Goal: Task Accomplishment & Management: Complete application form

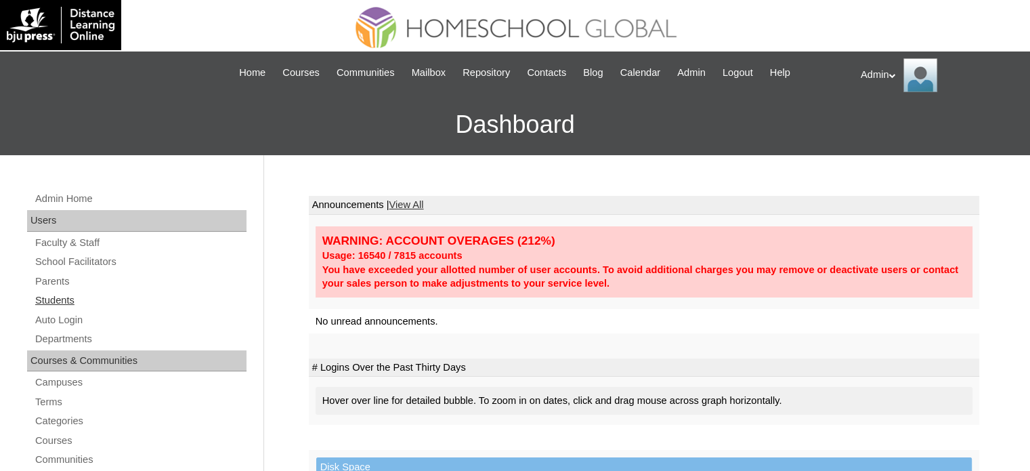
click at [61, 297] on link "Students" at bounding box center [140, 300] width 213 height 17
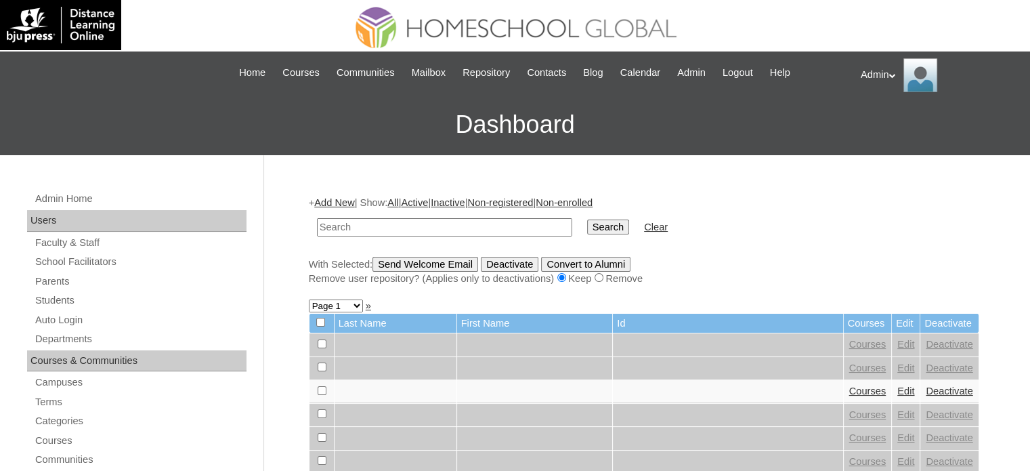
type input "a"
click at [339, 202] on link "Add New" at bounding box center [334, 202] width 40 height 11
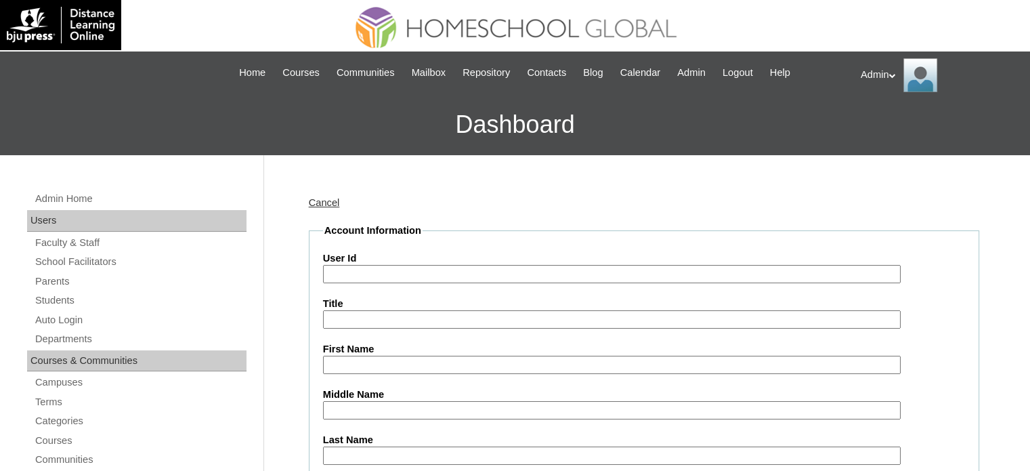
click at [379, 271] on input "User Id" at bounding box center [612, 274] width 578 height 18
paste input "2025-200002576"
type input "2025-200002576"
click at [386, 356] on input "First Name" at bounding box center [612, 364] width 578 height 18
paste input "[PERSON_NAME]"
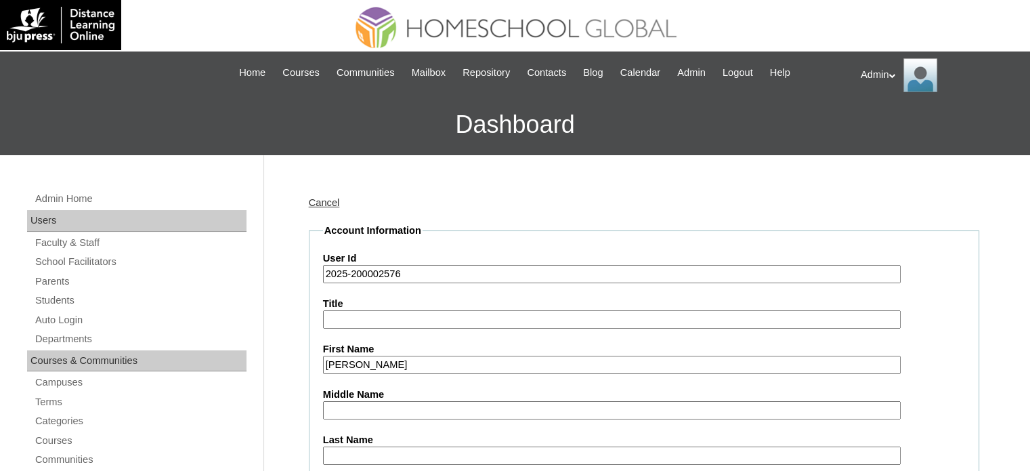
type input "Miya Tresa"
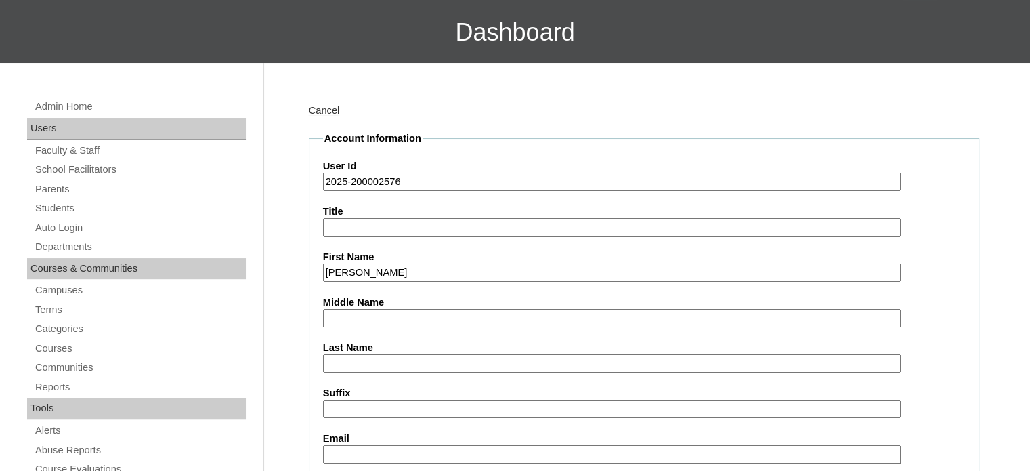
click at [348, 313] on input "Middle Name" at bounding box center [612, 318] width 578 height 18
paste input "Belo"
type input "Belo"
click at [366, 357] on input "Last Name" at bounding box center [612, 363] width 578 height 18
paste input "Kalloor"
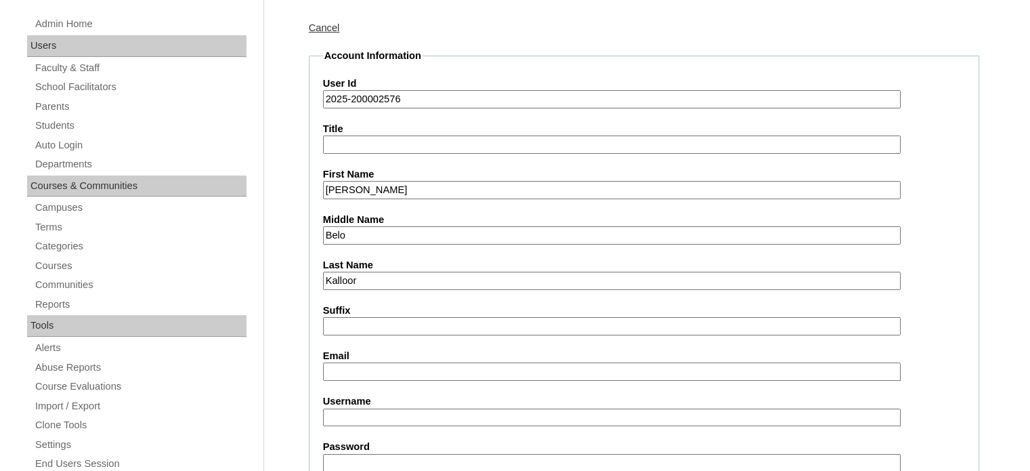
scroll to position [198, 0]
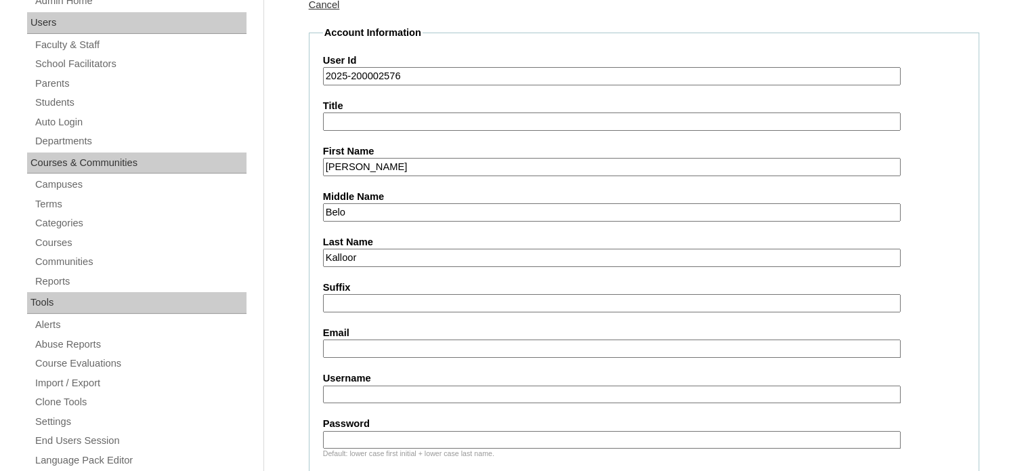
type input "Kalloor"
click at [364, 347] on input "Email" at bounding box center [612, 348] width 578 height 18
paste input "miriamjanekalloor@gmail.com"
type input "miriamjanekalloor@gmail.com"
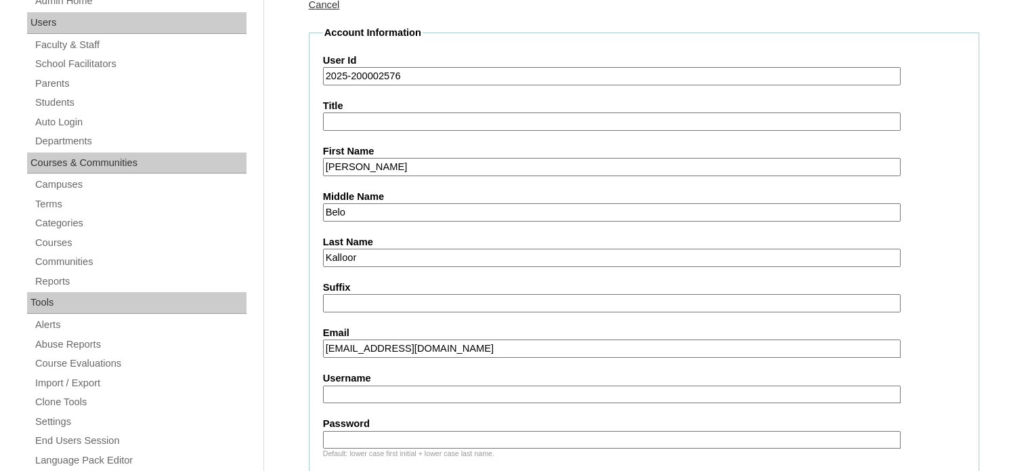
click at [343, 393] on input "Username" at bounding box center [612, 394] width 578 height 18
paste input "miyatre.kalloor"
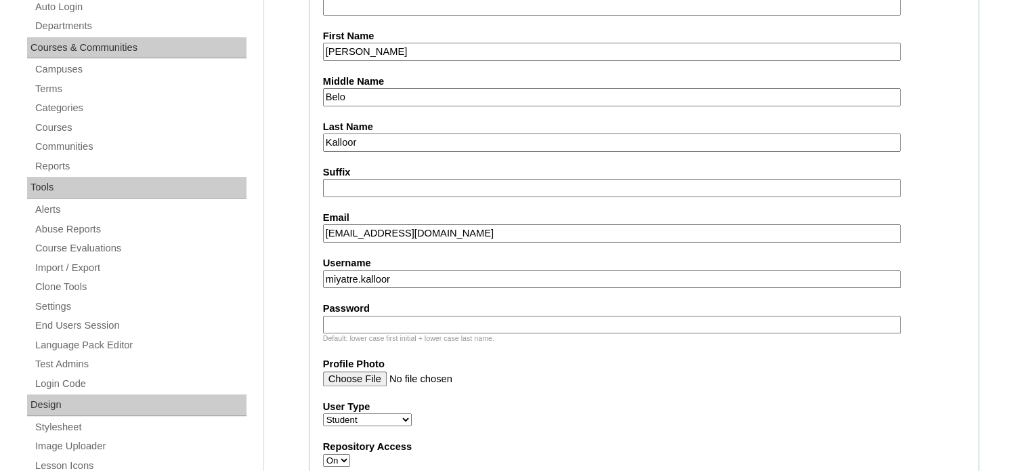
scroll to position [314, 0]
type input "miyatre.kalloor"
click at [357, 324] on input "Password" at bounding box center [612, 323] width 578 height 18
paste input "DLOF2025"
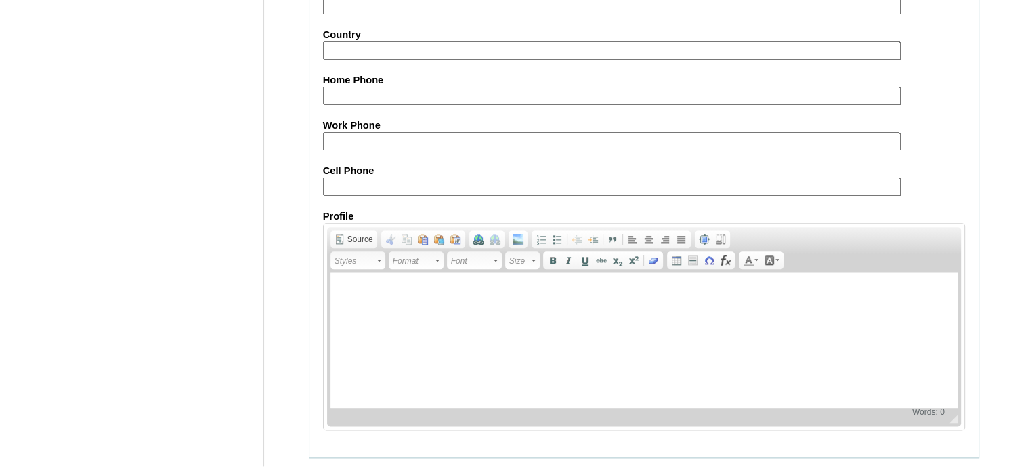
scroll to position [1576, 0]
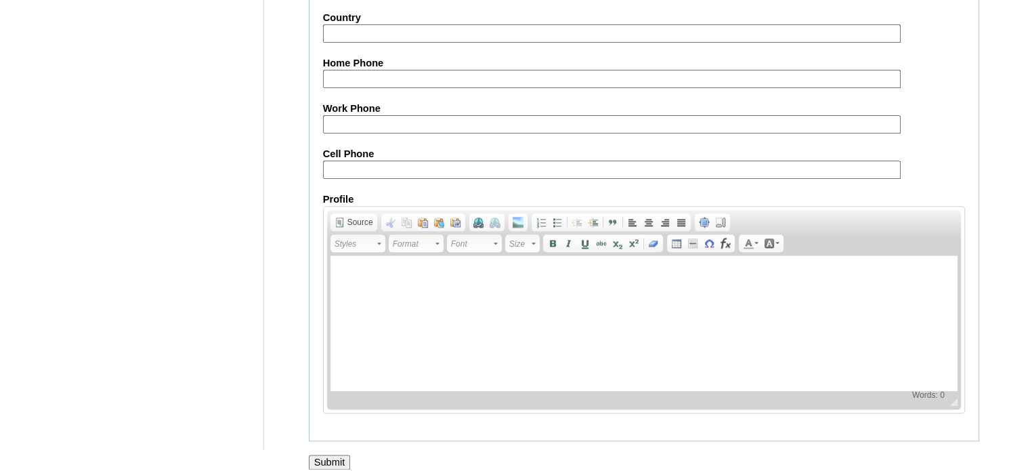
type input "DLOF2025"
click at [332, 454] on input "Submit" at bounding box center [330, 461] width 42 height 15
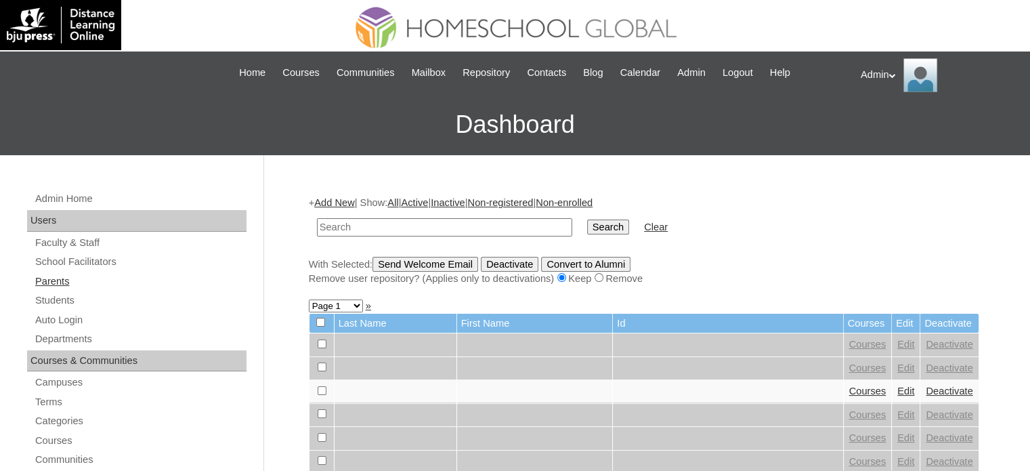
click at [57, 284] on link "Parents" at bounding box center [140, 281] width 213 height 17
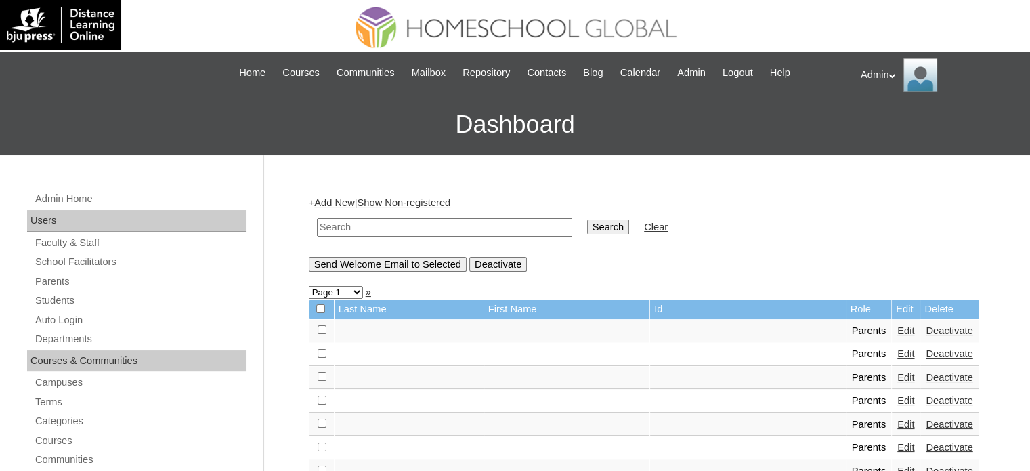
click at [349, 199] on link "Add New" at bounding box center [334, 202] width 40 height 11
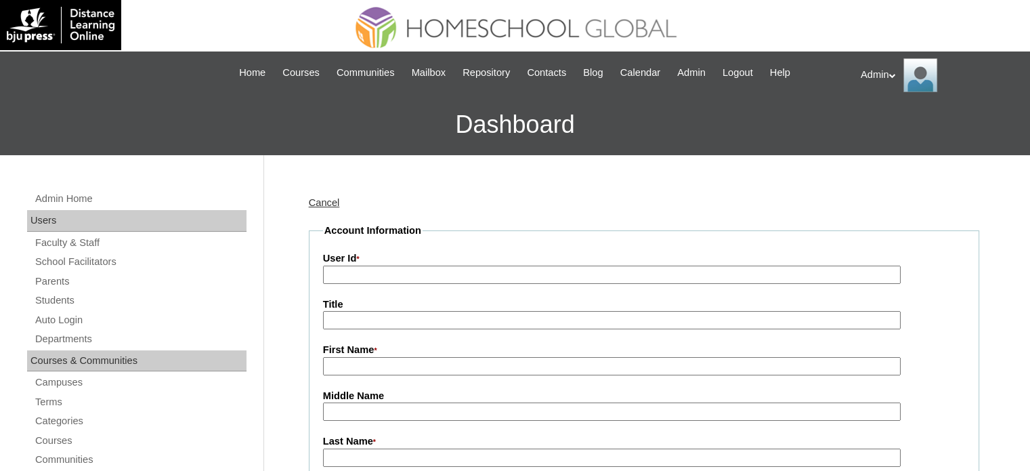
click at [366, 268] on input "User Id *" at bounding box center [612, 274] width 578 height 18
click at [370, 269] on input "User Id *" at bounding box center [612, 274] width 578 height 18
paste input "2025-200002576"
type input "2025-200002576"
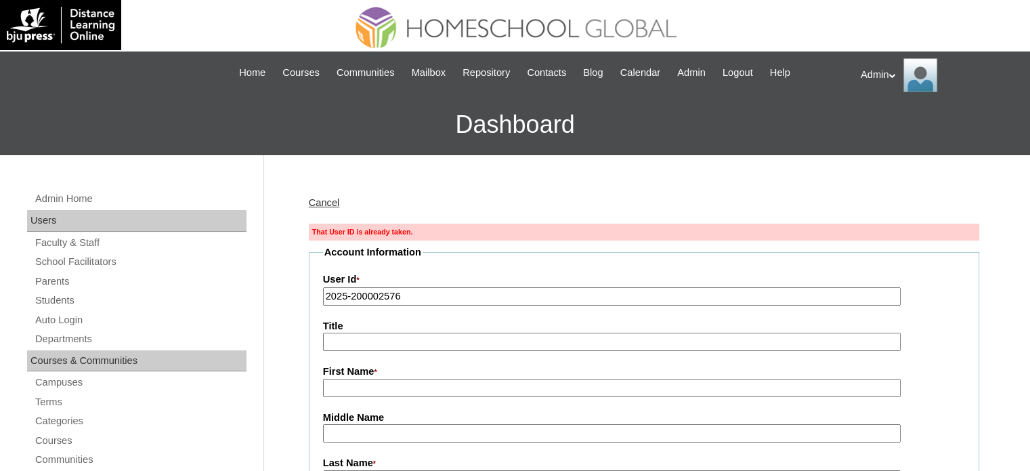
click at [328, 295] on input "2025-200002576" at bounding box center [612, 296] width 578 height 18
click at [76, 301] on link "Students" at bounding box center [140, 300] width 213 height 17
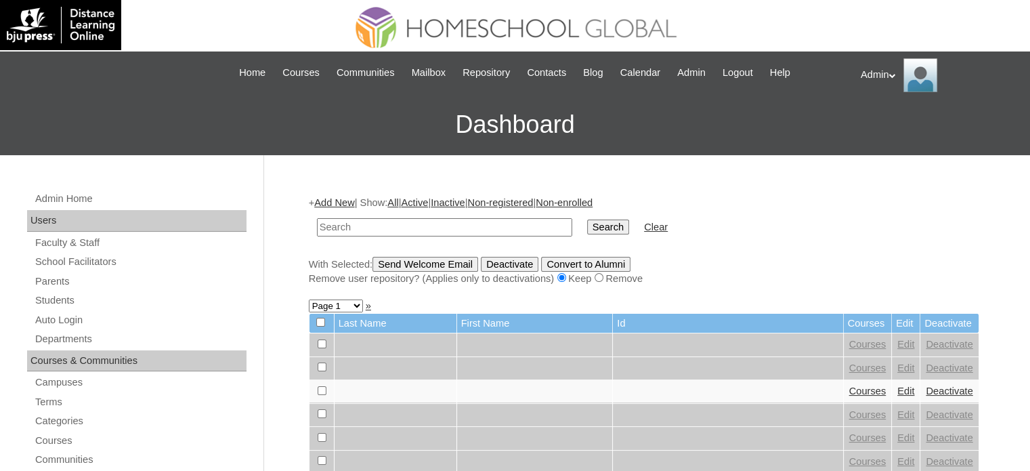
click at [425, 224] on input "text" at bounding box center [444, 227] width 255 height 18
type input "Kalloor"
click at [587, 219] on input "Search" at bounding box center [608, 226] width 42 height 15
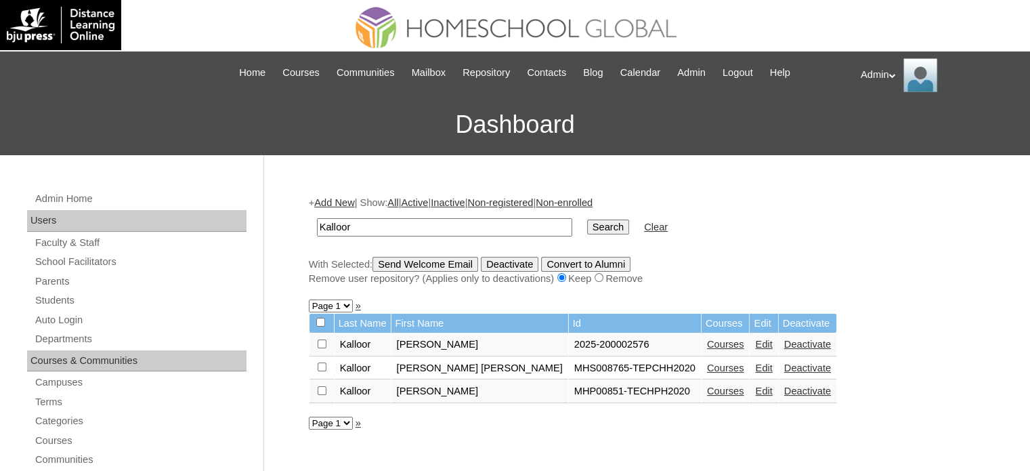
click at [755, 390] on link "Edit" at bounding box center [763, 390] width 17 height 11
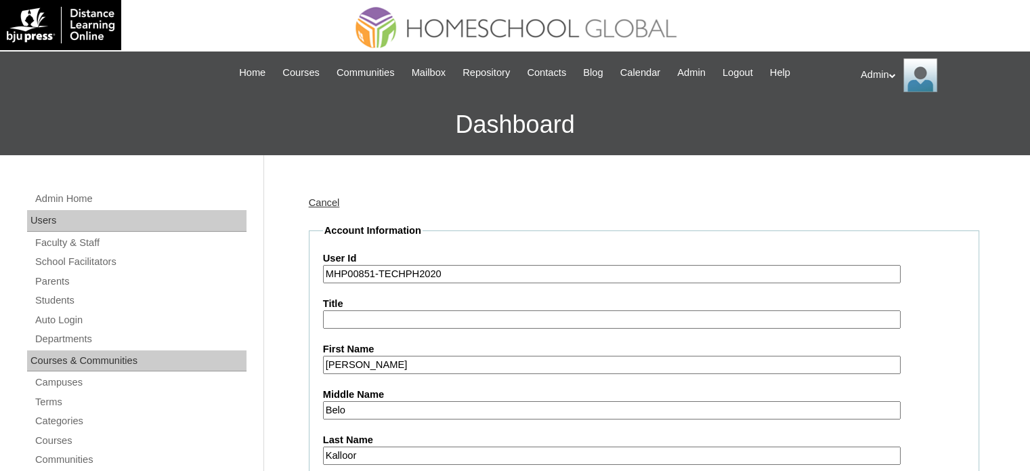
drag, startPoint x: 449, startPoint y: 273, endPoint x: 282, endPoint y: 273, distance: 167.2
click at [324, 200] on link "Cancel" at bounding box center [324, 202] width 31 height 11
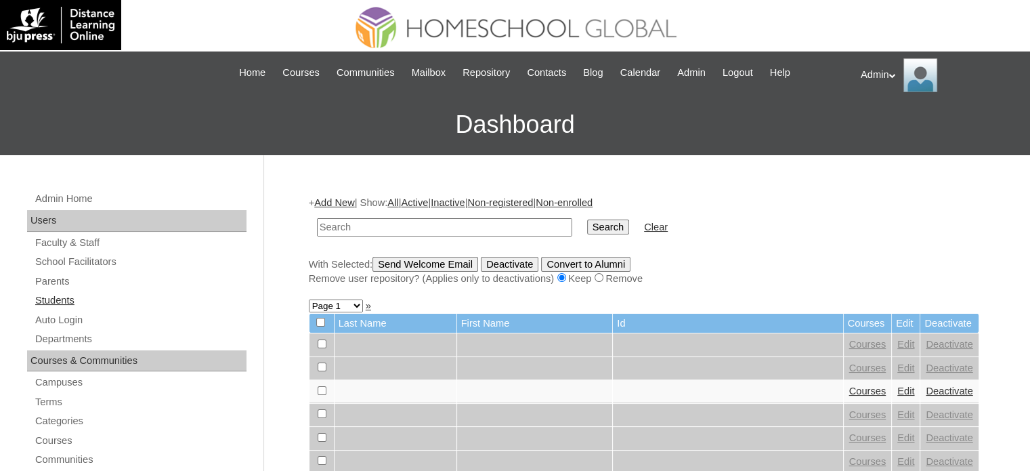
click at [62, 299] on link "Students" at bounding box center [140, 300] width 213 height 17
type input "Kalloor"
click at [587, 232] on input "Search" at bounding box center [608, 226] width 42 height 15
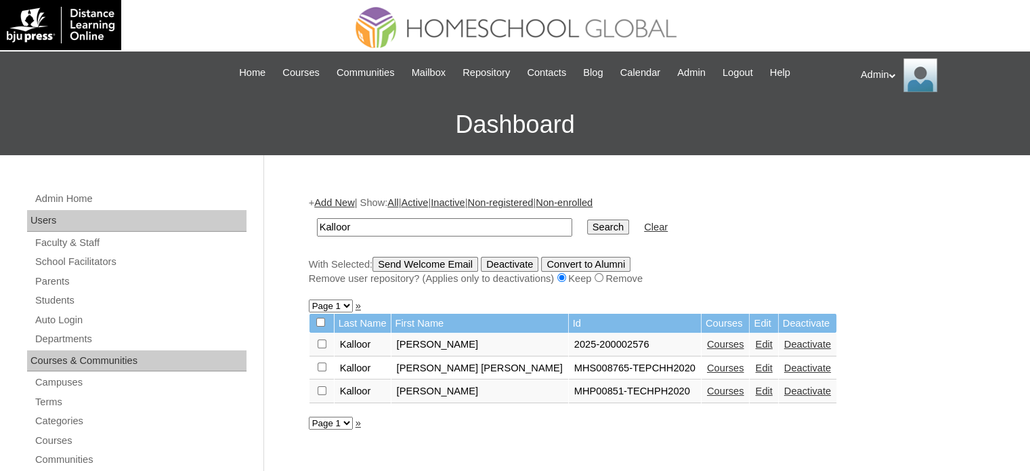
click at [755, 392] on link "Edit" at bounding box center [763, 390] width 17 height 11
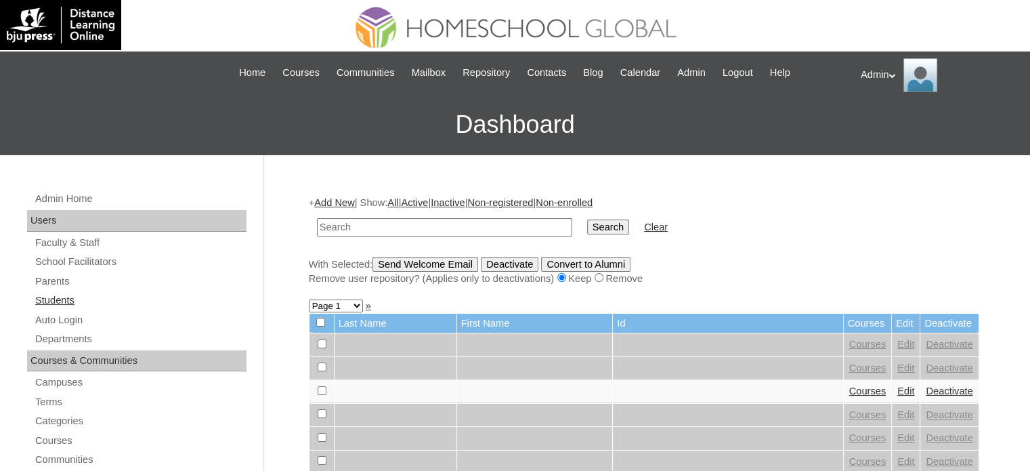
click at [65, 295] on link "Students" at bounding box center [140, 300] width 213 height 17
type input "kalloor"
click at [587, 221] on input "Search" at bounding box center [608, 226] width 42 height 15
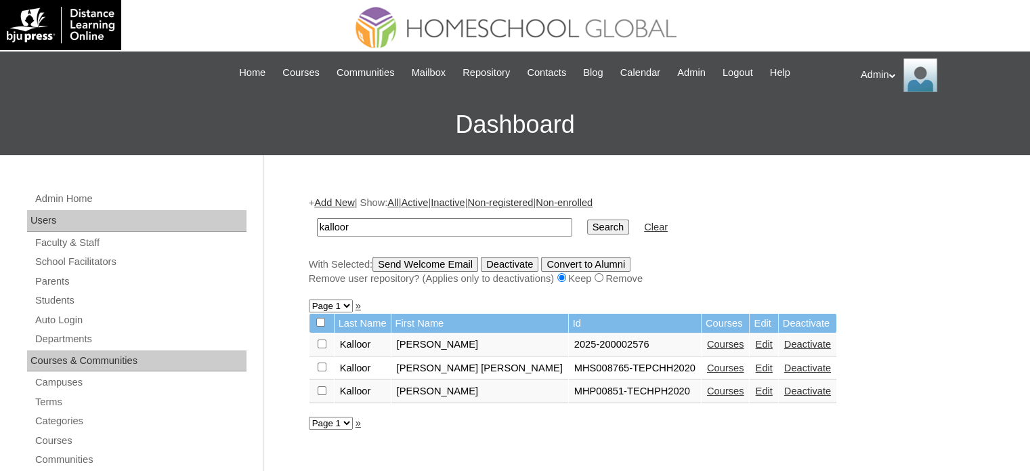
click at [784, 365] on link "Deactivate" at bounding box center [807, 367] width 47 height 11
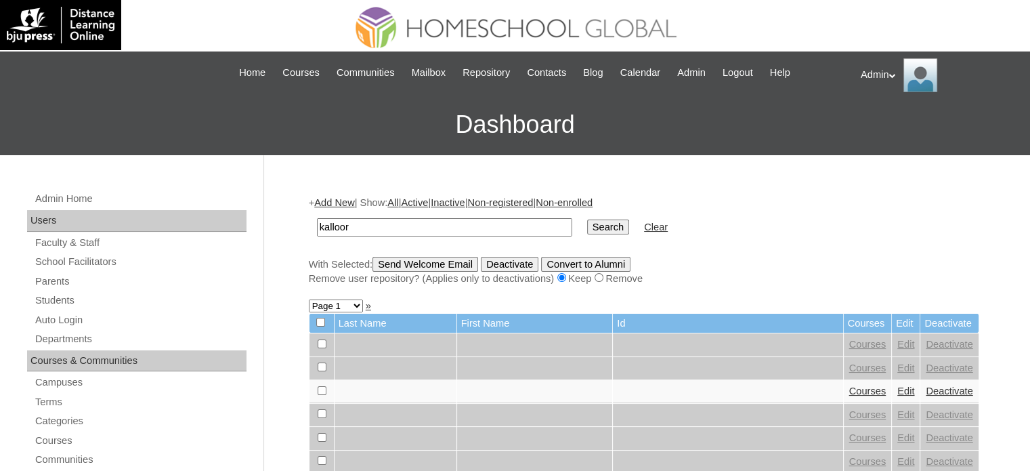
type input "Kalloor"
click at [587, 228] on input "Search" at bounding box center [608, 226] width 42 height 15
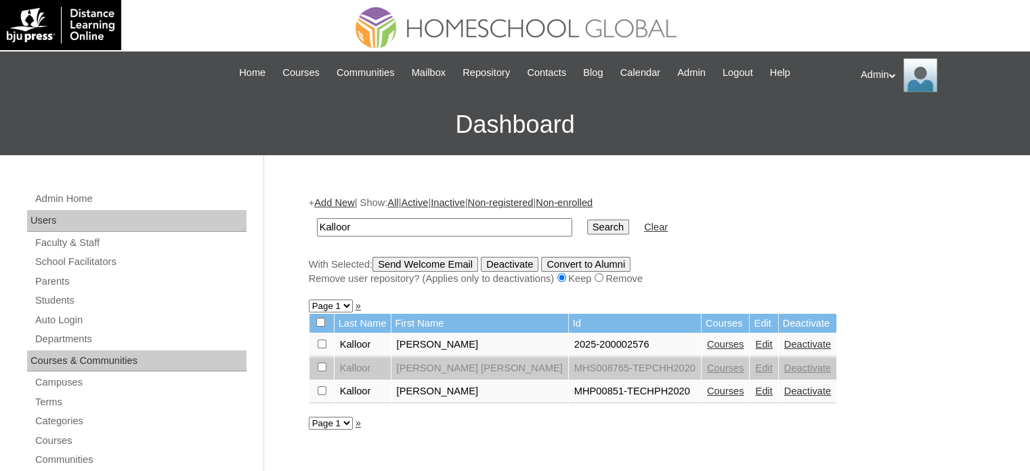
click at [755, 391] on link "Edit" at bounding box center [763, 390] width 17 height 11
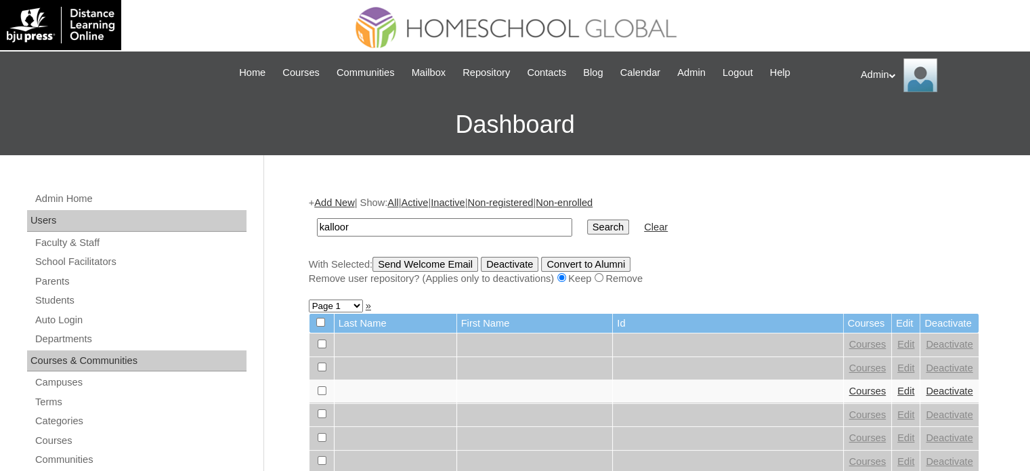
type input "Kalloor"
click at [587, 227] on input "Search" at bounding box center [608, 226] width 42 height 15
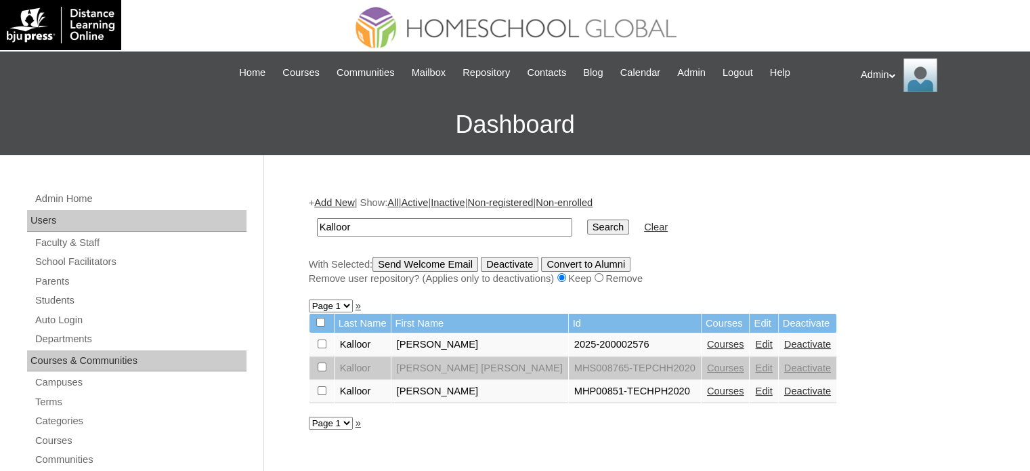
click at [755, 341] on link "Edit" at bounding box center [763, 344] width 17 height 11
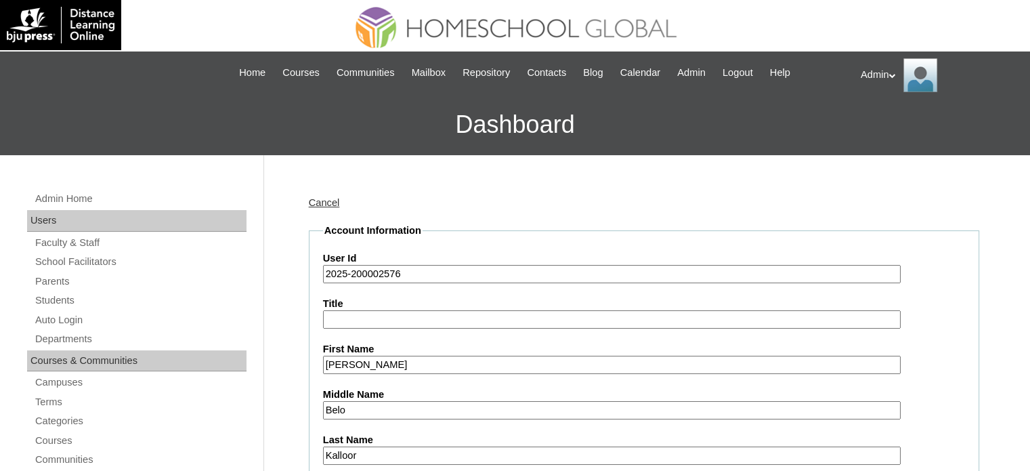
click at [325, 272] on input "2025-200002576" at bounding box center [612, 274] width 578 height 18
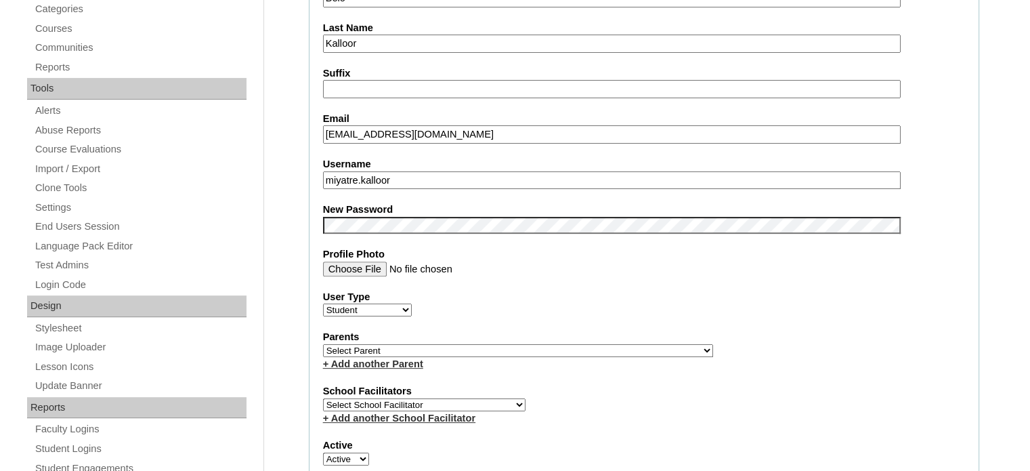
scroll to position [414, 0]
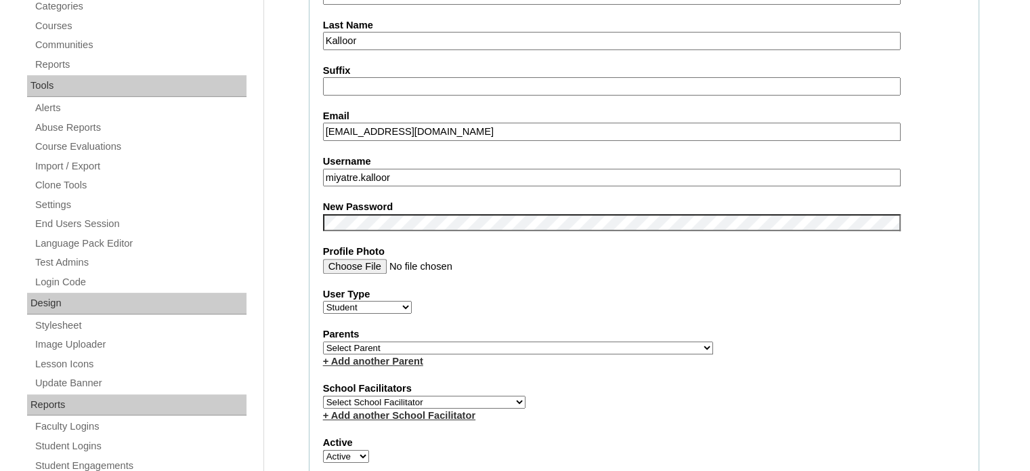
type input "S2025-200002576"
click at [509, 346] on select "Select Parent , , , , , , , , , , , , , , , , , , , , , , , , , , , , , , , , ,…" at bounding box center [518, 347] width 390 height 13
click at [323, 341] on select "Select Parent , , , , , , , , , , , , , , , , , , , , , , , , , , , , , , , , ,…" at bounding box center [518, 347] width 390 height 13
click at [509, 346] on select "Select Parent , , , , , , , , , , , , , , , , , , , , , , , , , , , , , , , , ,…" at bounding box center [518, 347] width 390 height 13
select select "24821"
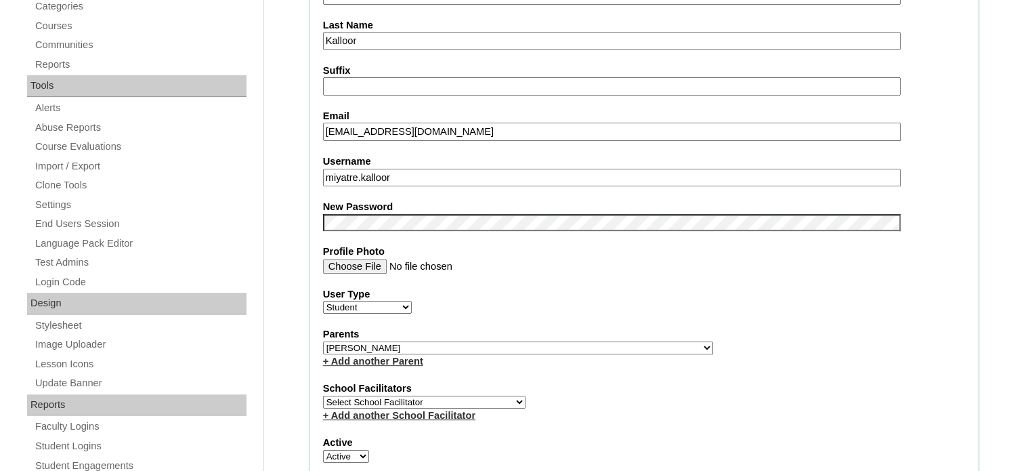
click at [323, 341] on select "Select Parent , , , , , , , , , , , , , , , , , , , , , , , , , , , , , , , , ,…" at bounding box center [518, 347] width 390 height 13
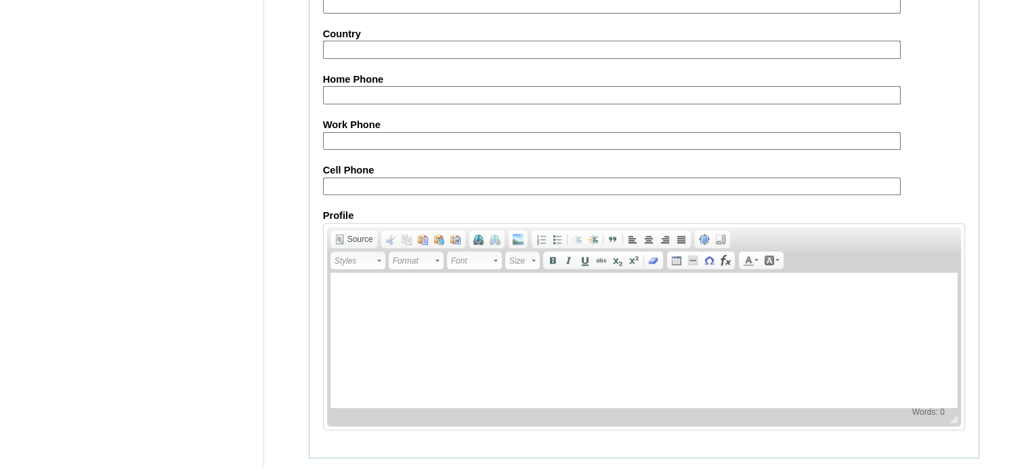
scroll to position [1565, 0]
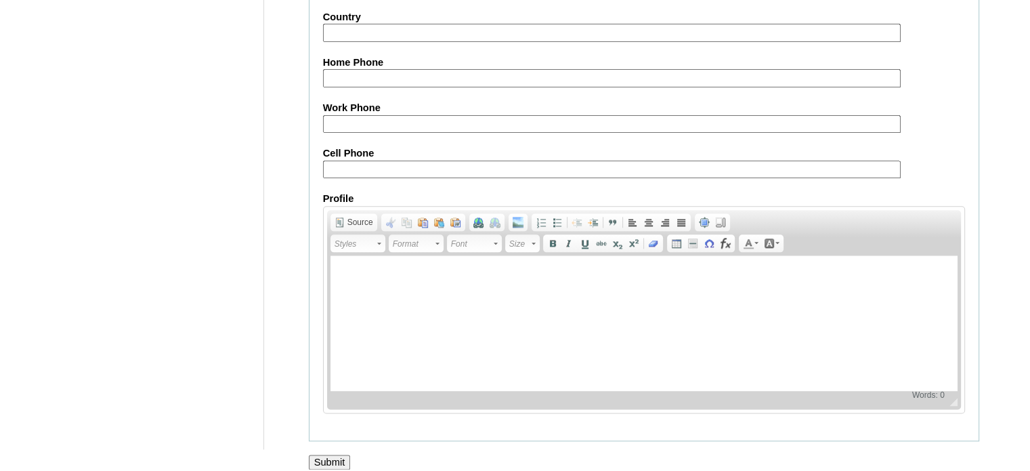
click at [317, 454] on input "Submit" at bounding box center [330, 461] width 42 height 15
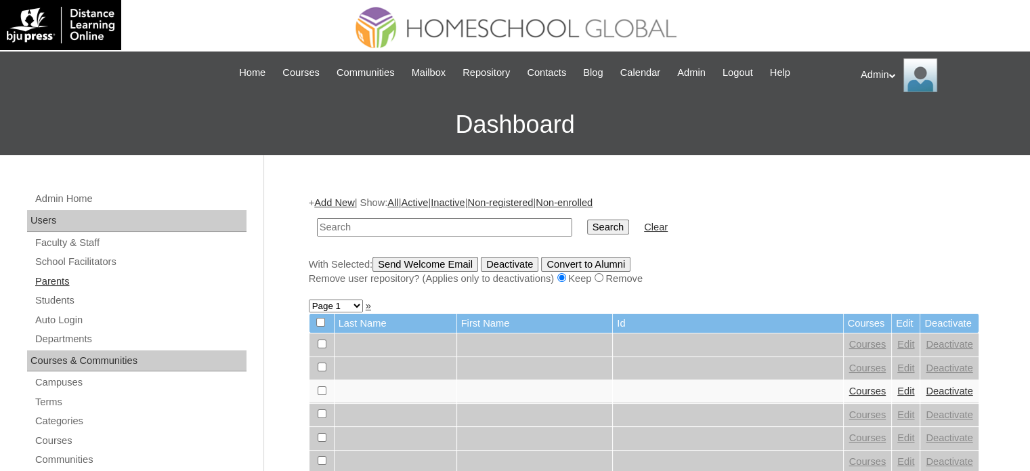
click at [56, 281] on link "Parents" at bounding box center [140, 281] width 213 height 17
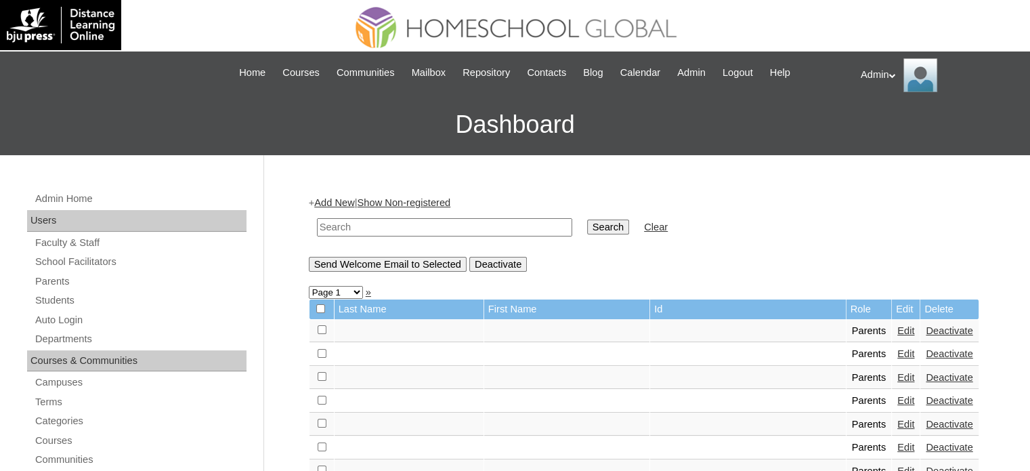
drag, startPoint x: 0, startPoint y: 0, endPoint x: 364, endPoint y: 231, distance: 430.7
click at [364, 231] on input "text" at bounding box center [444, 227] width 255 height 18
type input "jener belo"
click at [587, 219] on input "Search" at bounding box center [608, 226] width 42 height 15
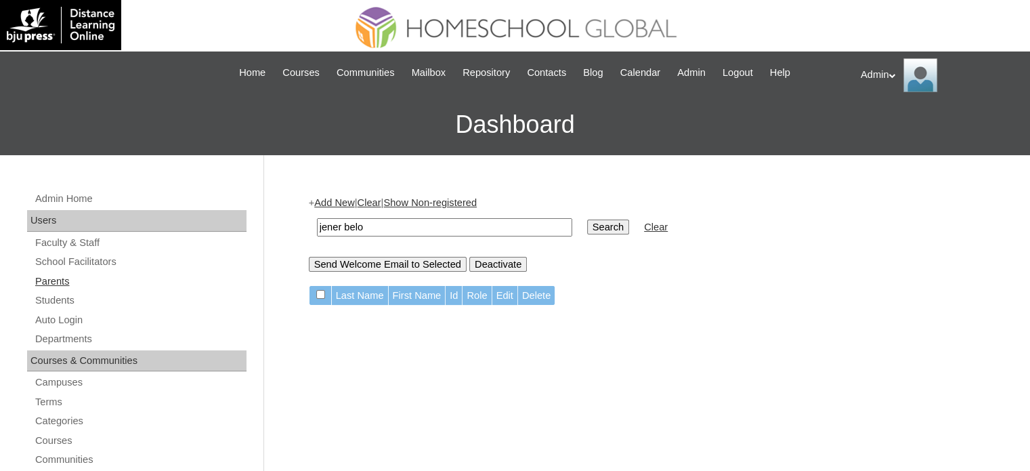
drag, startPoint x: 469, startPoint y: 223, endPoint x: 143, endPoint y: 274, distance: 329.6
type input "belo"
click at [587, 224] on input "Search" at bounding box center [608, 226] width 42 height 15
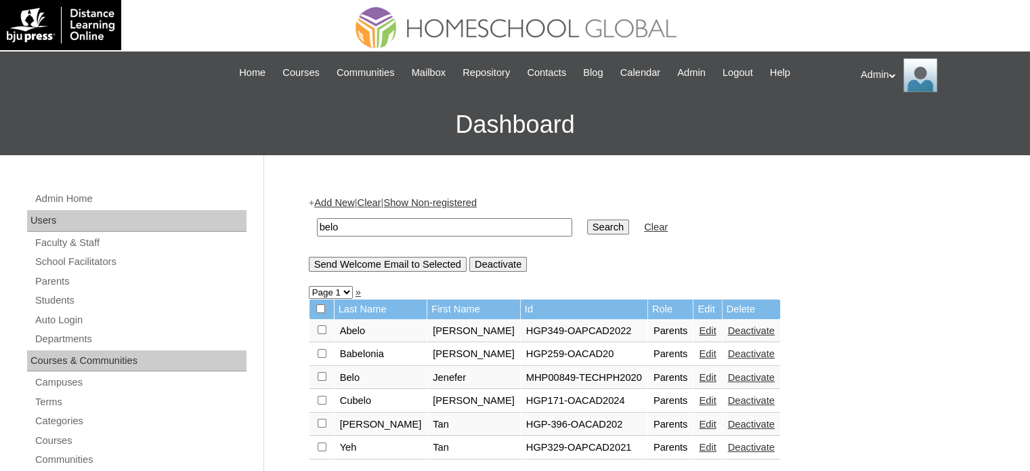
click at [699, 377] on link "Edit" at bounding box center [707, 377] width 17 height 11
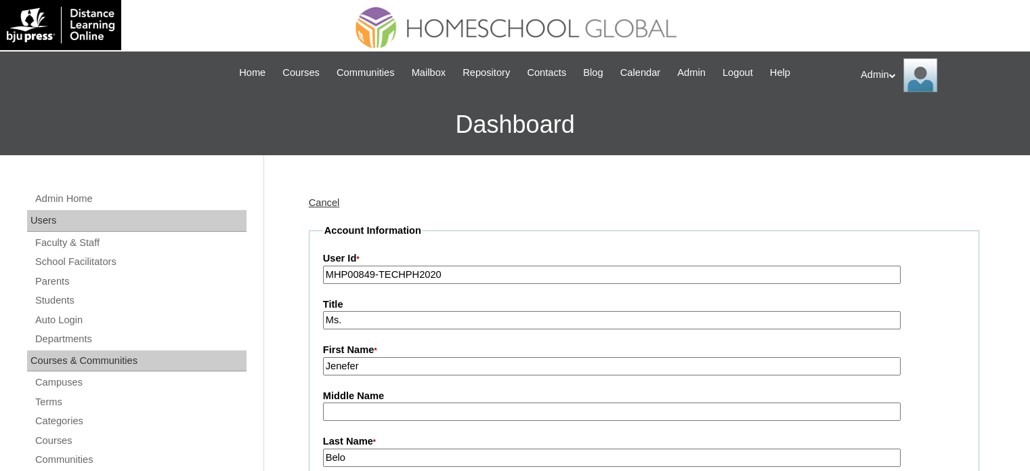
drag, startPoint x: 461, startPoint y: 282, endPoint x: 305, endPoint y: 298, distance: 156.6
paste input "2025-200002576"
type input "2025-200002576"
click at [387, 398] on label "Middle Name" at bounding box center [644, 396] width 642 height 14
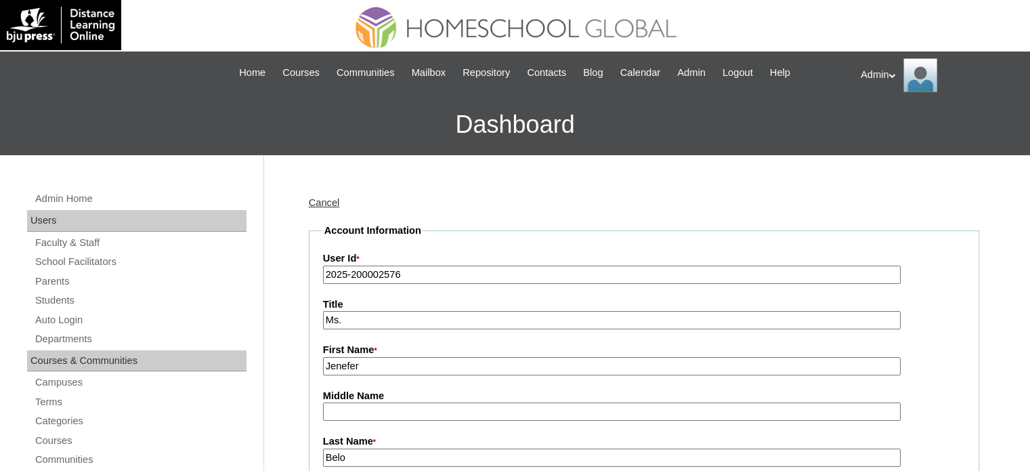
click at [387, 402] on input "Middle Name" at bounding box center [612, 411] width 578 height 18
type input "b"
type input "Belo"
type input "K"
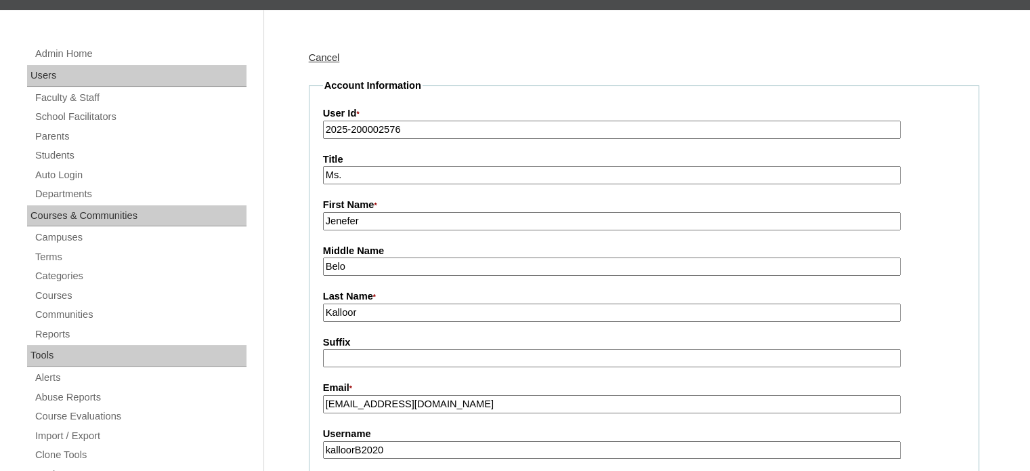
scroll to position [146, 0]
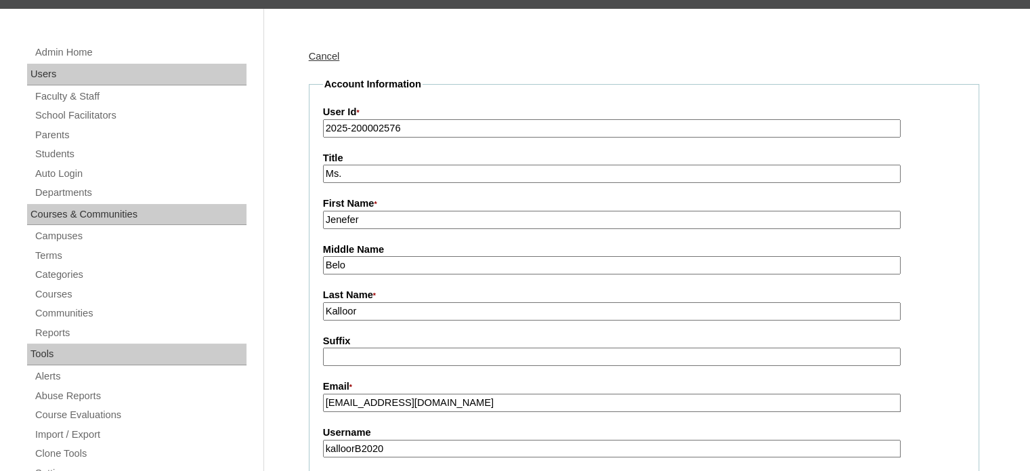
type input "Kalloor"
click at [414, 444] on input "kalloorB2020" at bounding box center [612, 448] width 578 height 18
paste input "jeneferbel.kalloor"
paste input "text"
type input "jeneferbel.kalloor"
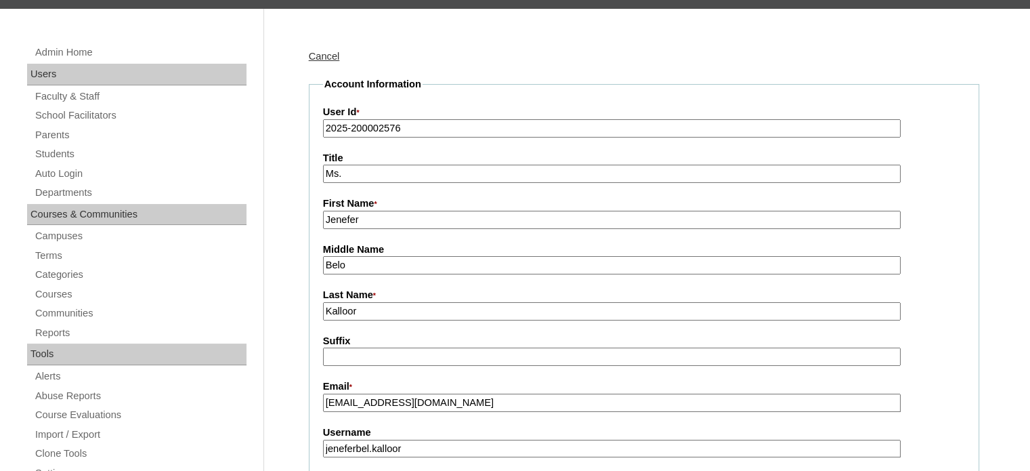
drag, startPoint x: 456, startPoint y: 401, endPoint x: 283, endPoint y: 399, distance: 172.7
paste input "[PERSON_NAME]"
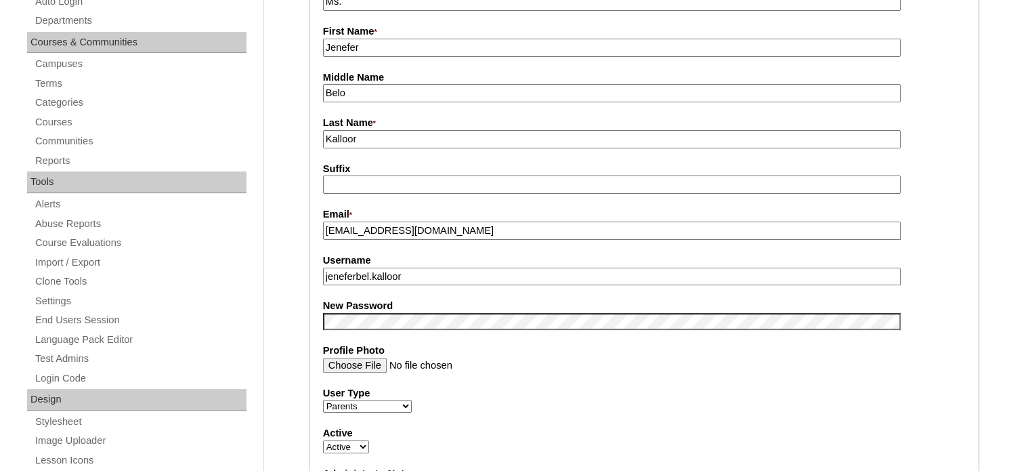
scroll to position [320, 0]
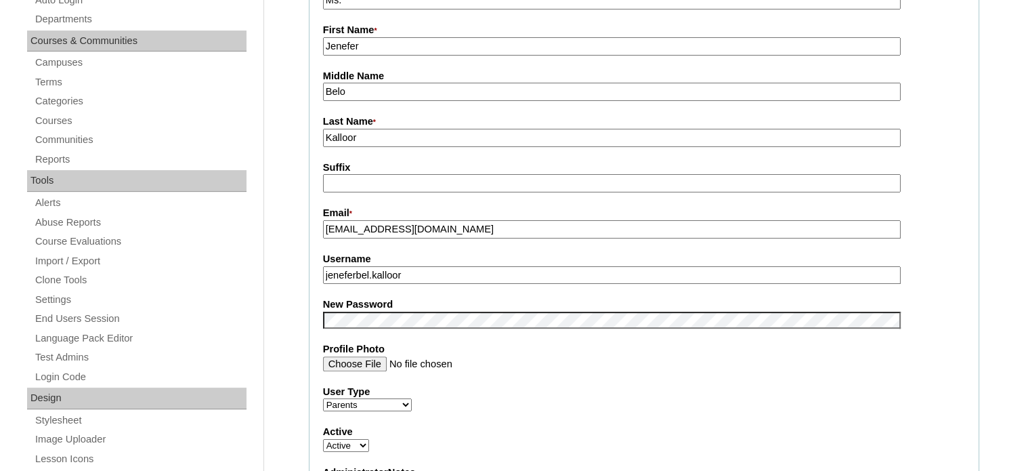
type input "[EMAIL_ADDRESS][DOMAIN_NAME]"
click at [582, 408] on div "User Type Faculty Staff Student Parents School Facilitators" at bounding box center [644, 398] width 642 height 27
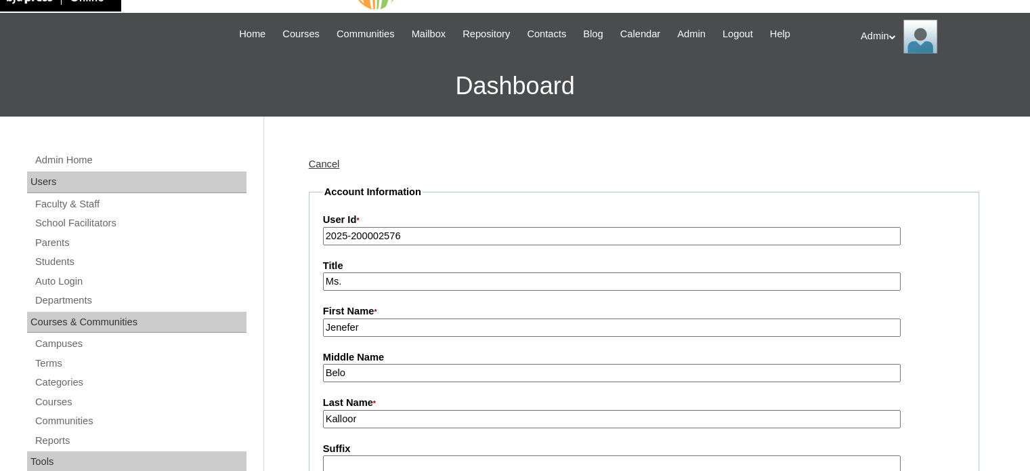
scroll to position [38, 0]
click at [359, 282] on input "Ms." at bounding box center [612, 282] width 578 height 18
type input "M"
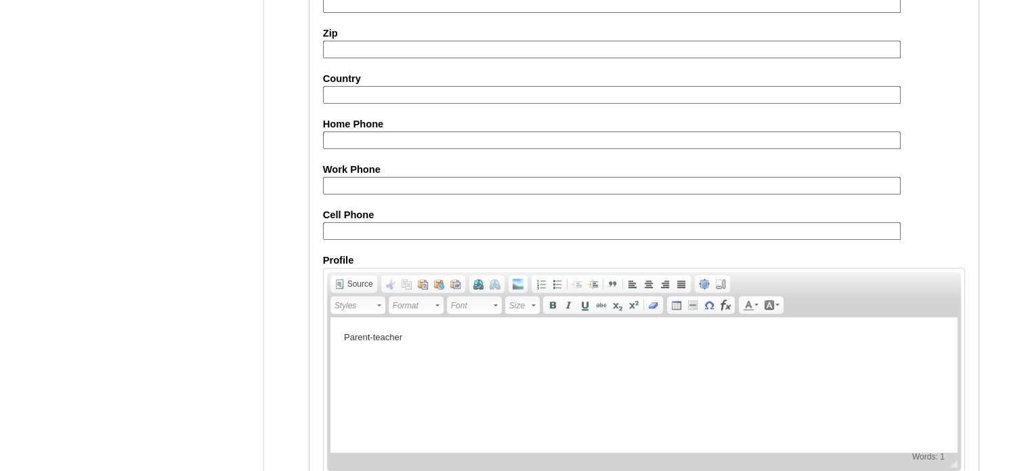
scroll to position [1295, 0]
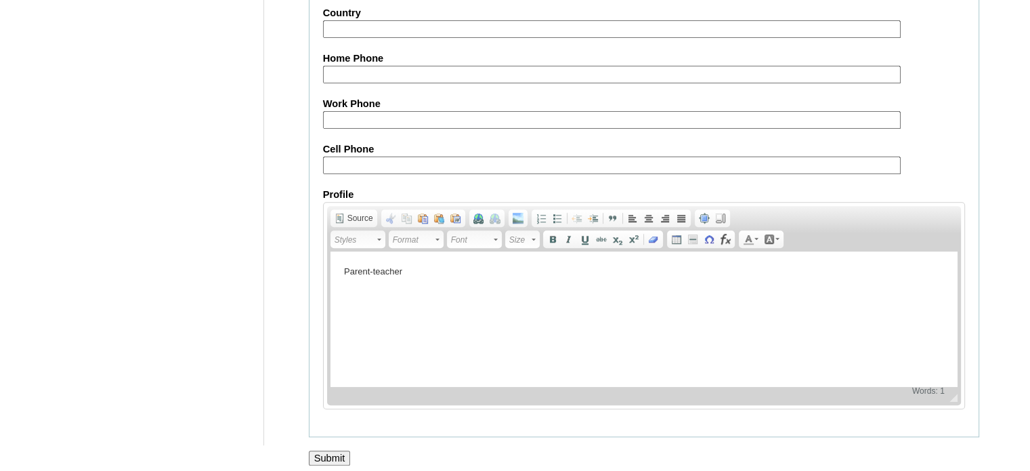
click at [340, 450] on input "Submit" at bounding box center [330, 457] width 42 height 15
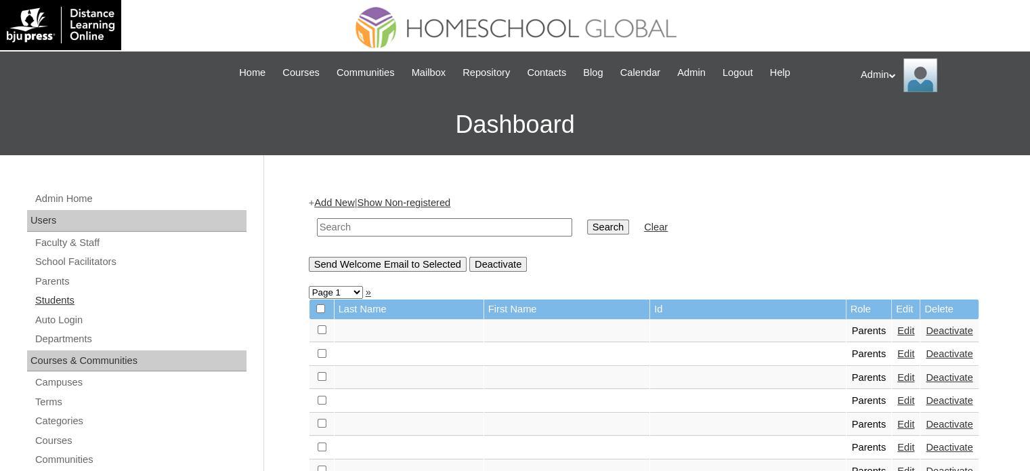
click at [47, 293] on link "Students" at bounding box center [140, 300] width 213 height 17
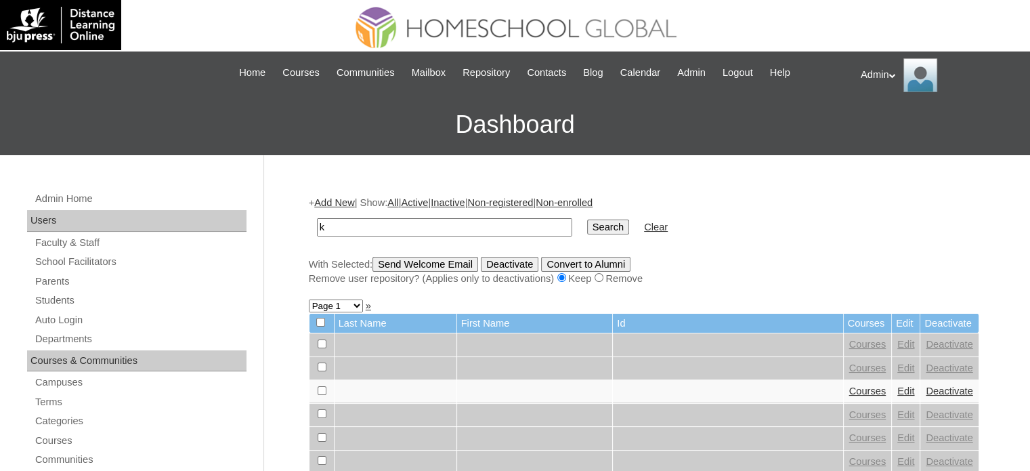
type input "Kalloor"
click at [587, 230] on input "Search" at bounding box center [608, 226] width 42 height 15
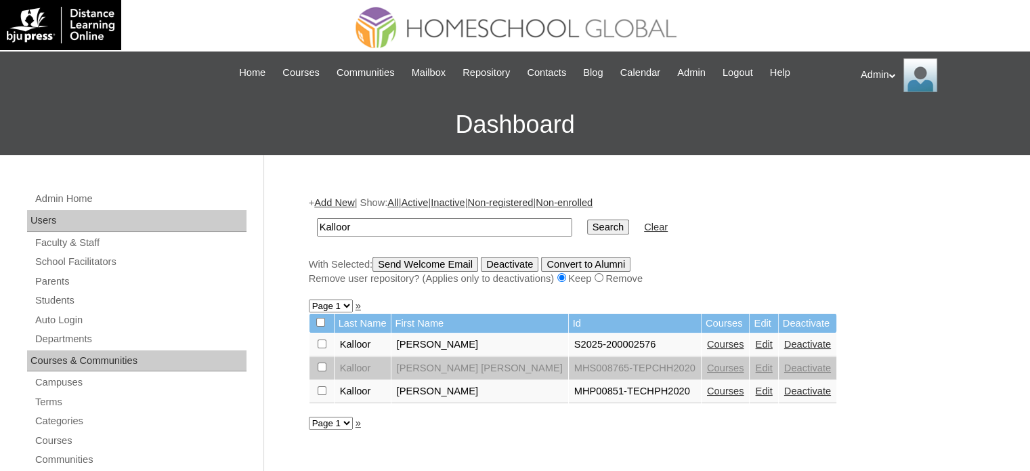
click at [784, 391] on link "Deactivate" at bounding box center [807, 390] width 47 height 11
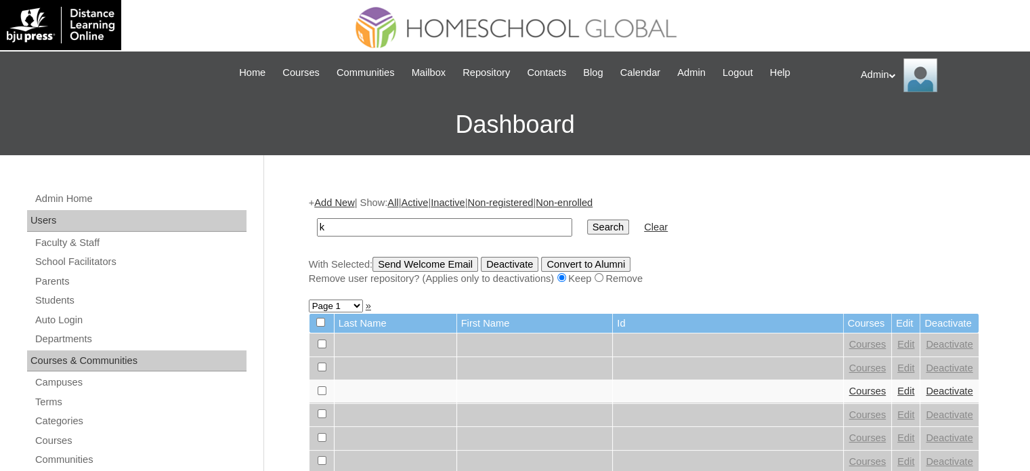
click at [374, 221] on input "k" at bounding box center [444, 227] width 255 height 18
type input "Kalloor"
click at [587, 226] on input "Search" at bounding box center [608, 226] width 42 height 15
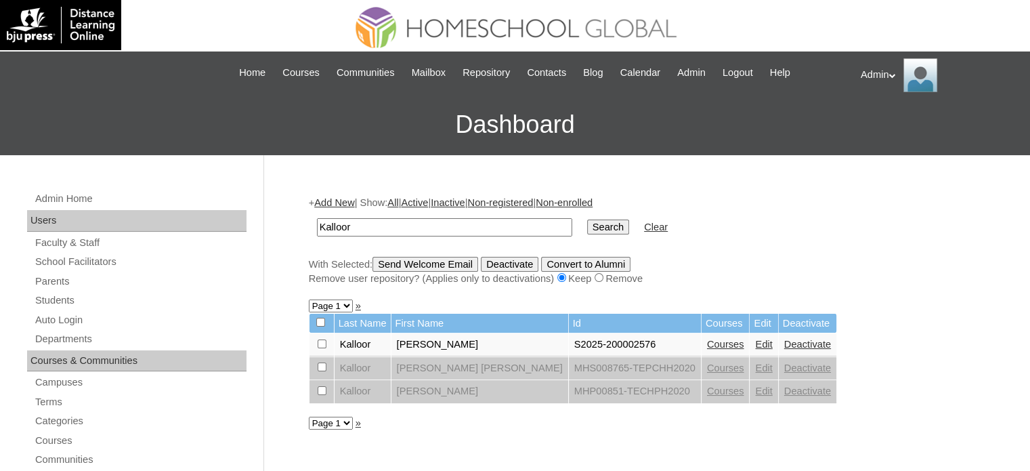
click at [707, 339] on link "Courses" at bounding box center [725, 344] width 37 height 11
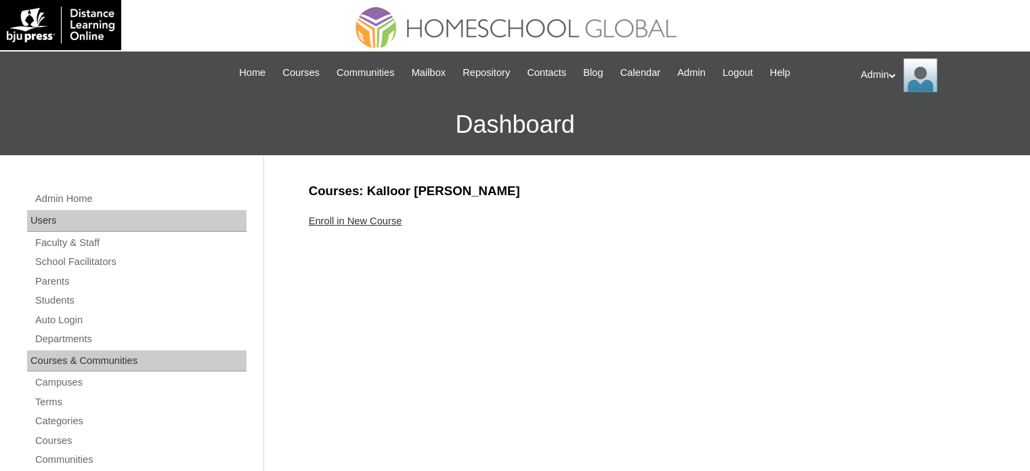
click at [398, 220] on link "Enroll in New Course" at bounding box center [355, 220] width 93 height 11
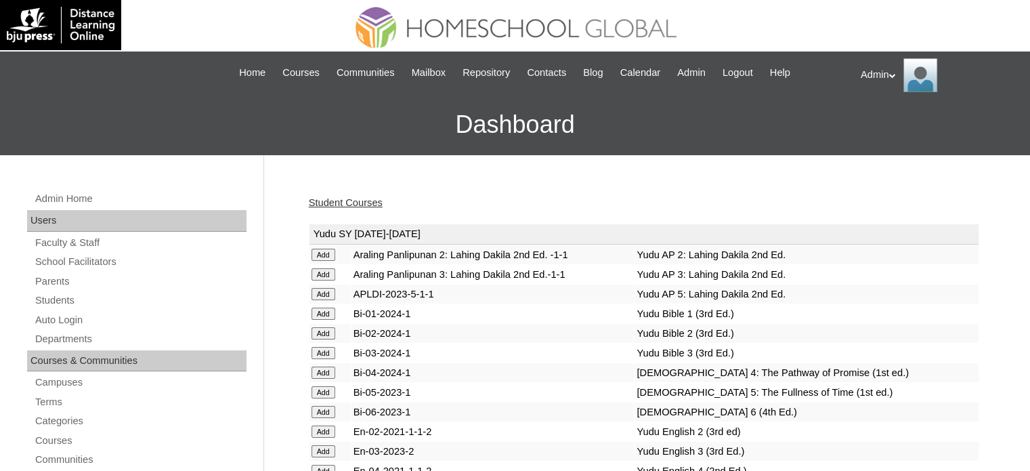
scroll to position [3512, 0]
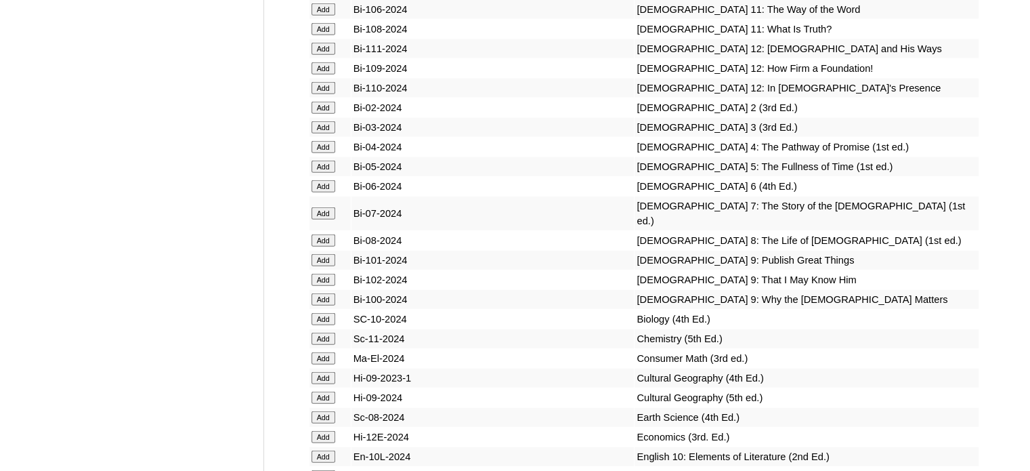
click at [327, 192] on input "Add" at bounding box center [323, 186] width 24 height 12
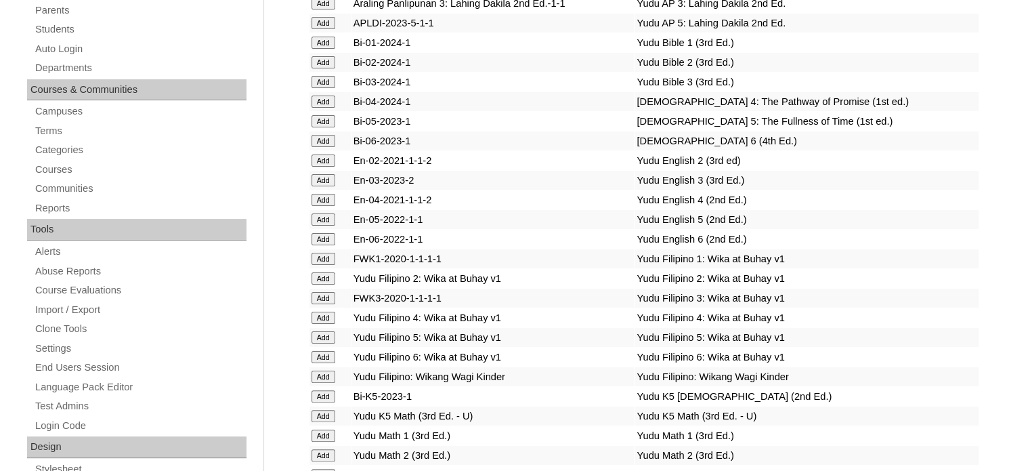
scroll to position [1433, 0]
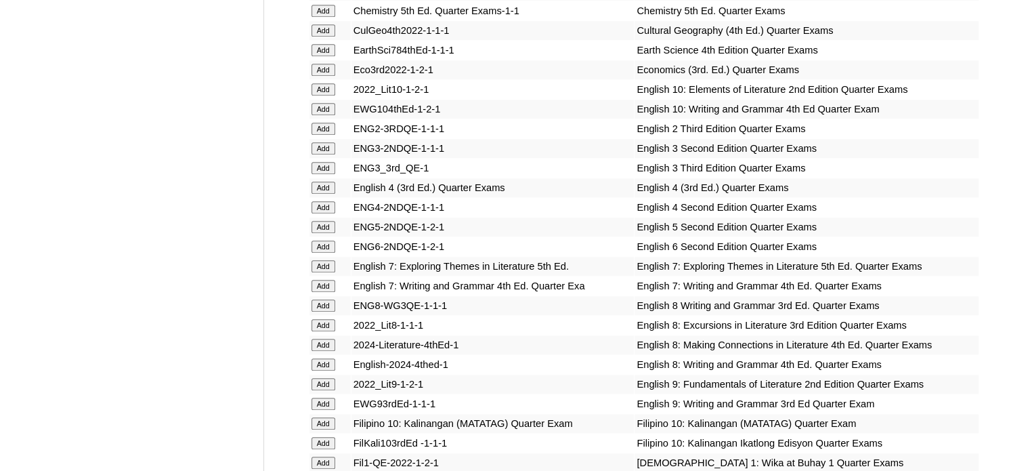
click at [322, 240] on input "Add" at bounding box center [323, 246] width 24 height 12
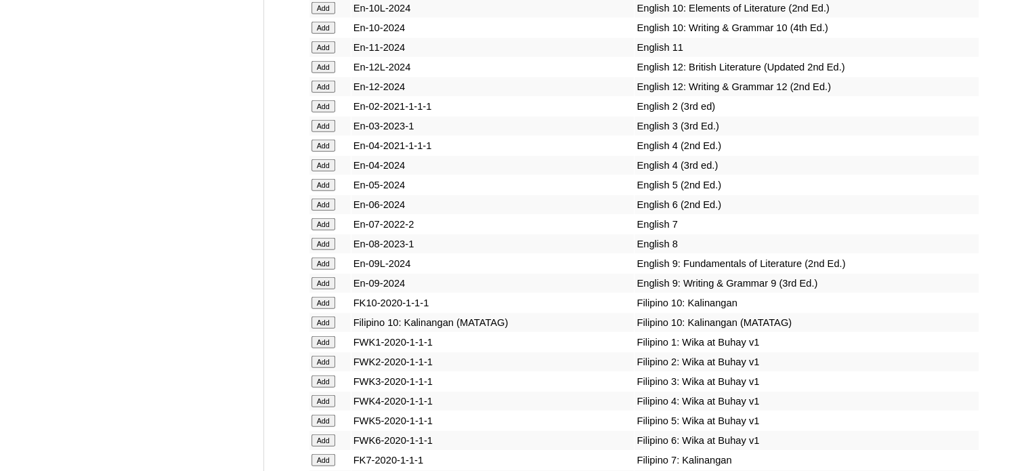
click at [327, 211] on input "Add" at bounding box center [323, 204] width 24 height 12
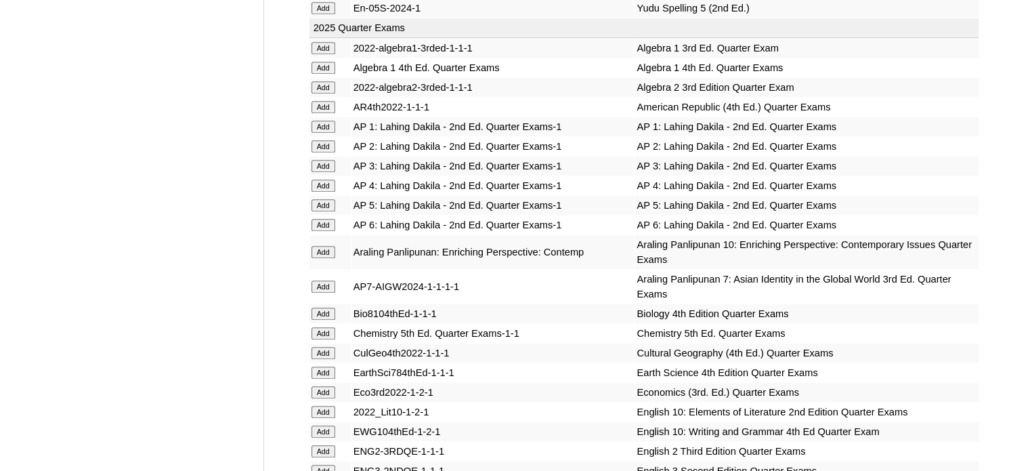
scroll to position [5033, 0]
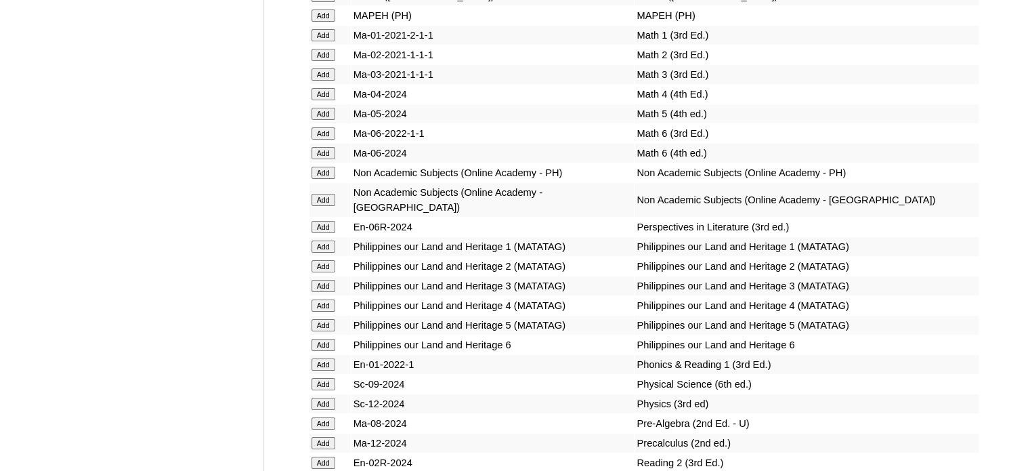
click at [328, 233] on input "Add" at bounding box center [323, 227] width 24 height 12
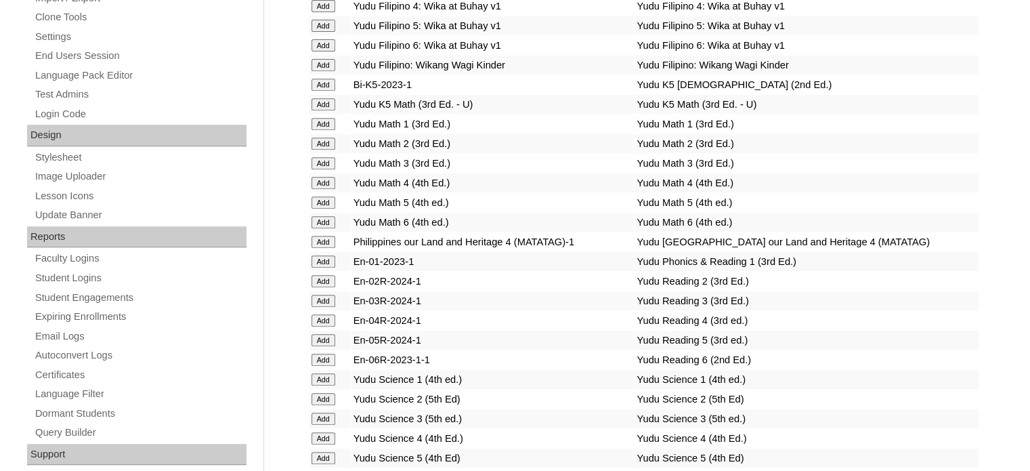
scroll to position [1954, 0]
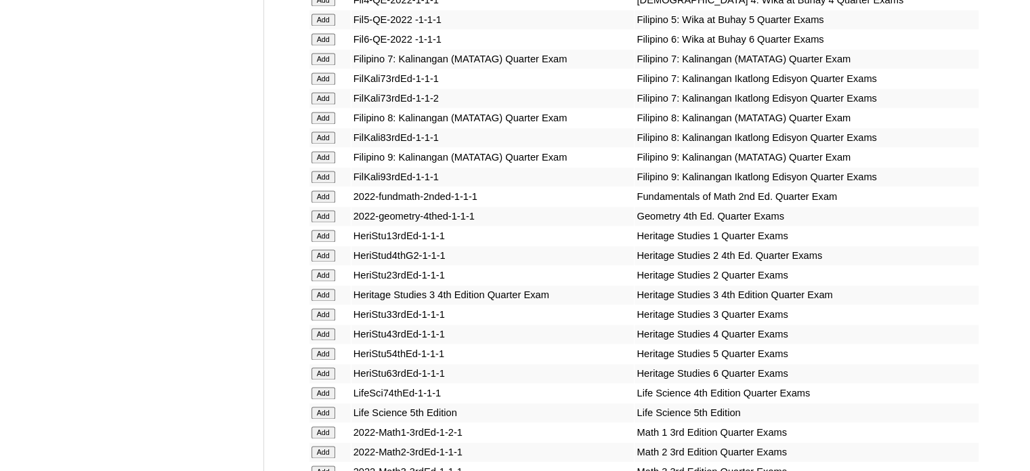
click at [318, 295] on input "Add" at bounding box center [323, 294] width 24 height 12
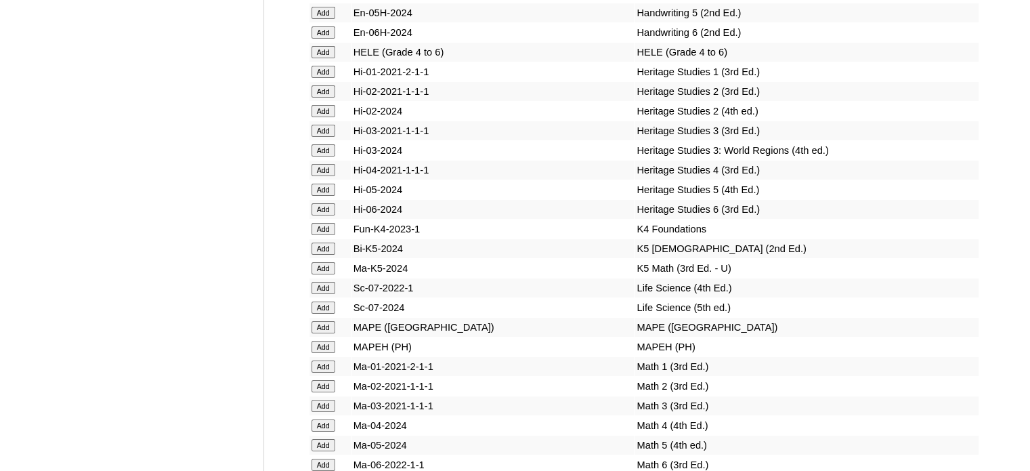
click at [319, 215] on input "Add" at bounding box center [323, 209] width 24 height 12
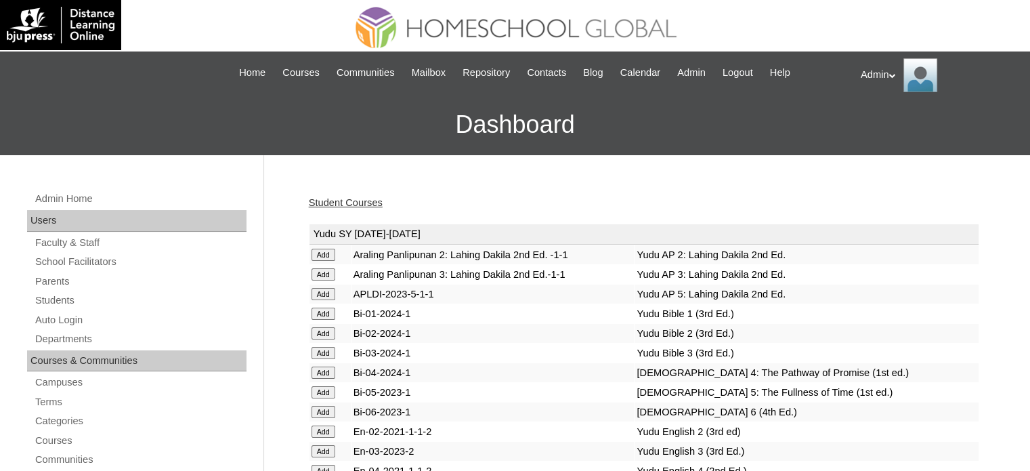
click at [352, 200] on link "Student Courses" at bounding box center [346, 202] width 74 height 11
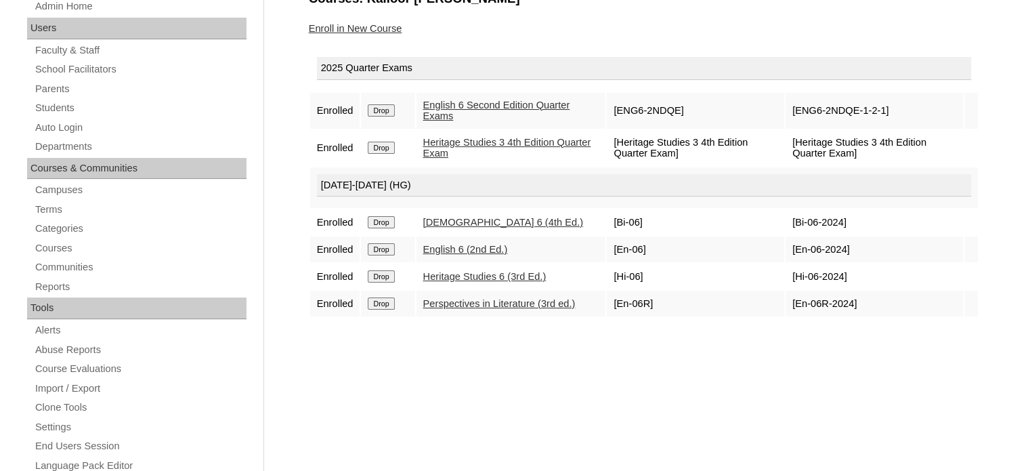
scroll to position [192, 0]
click at [368, 26] on link "Enroll in New Course" at bounding box center [355, 28] width 93 height 11
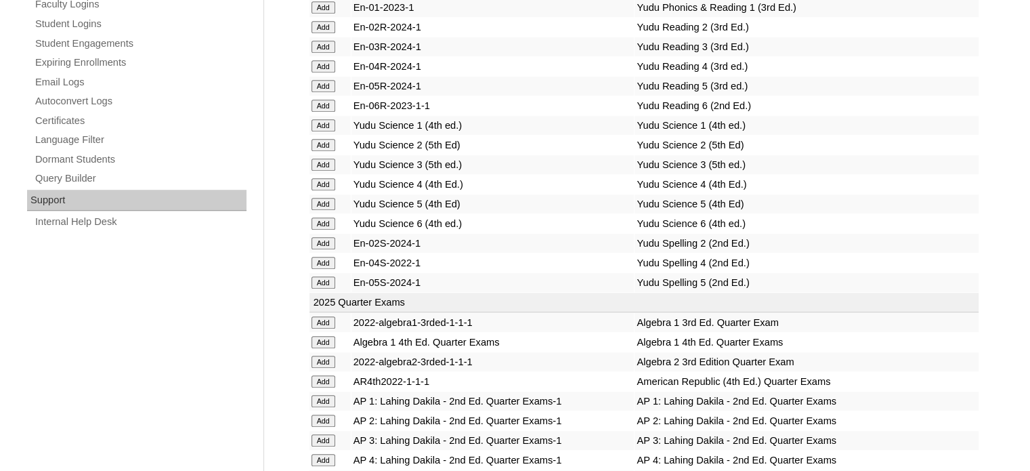
scroll to position [2789, 0]
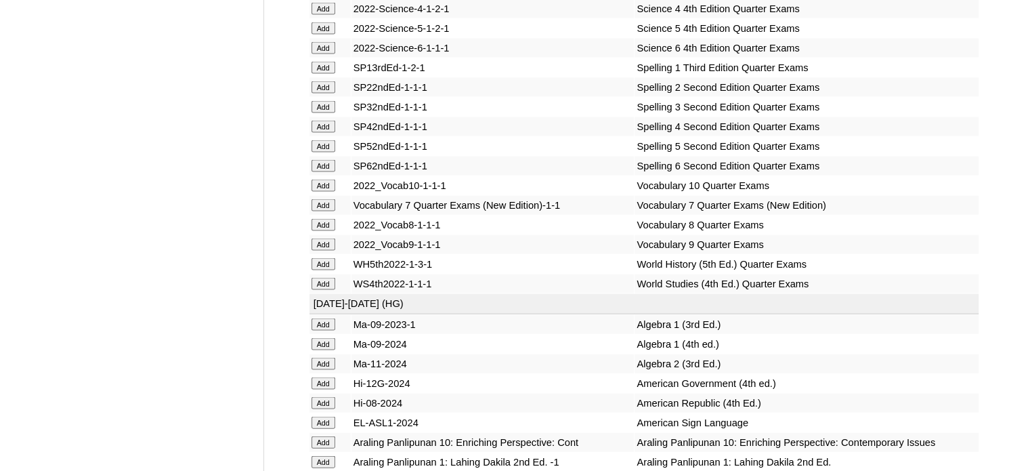
click at [322, 172] on input "Add" at bounding box center [323, 166] width 24 height 12
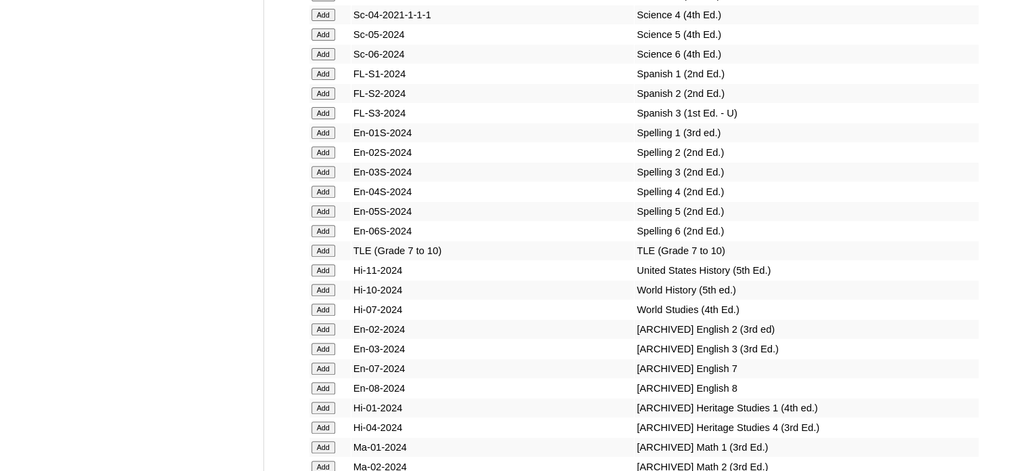
click at [322, 235] on input "Add" at bounding box center [323, 231] width 24 height 12
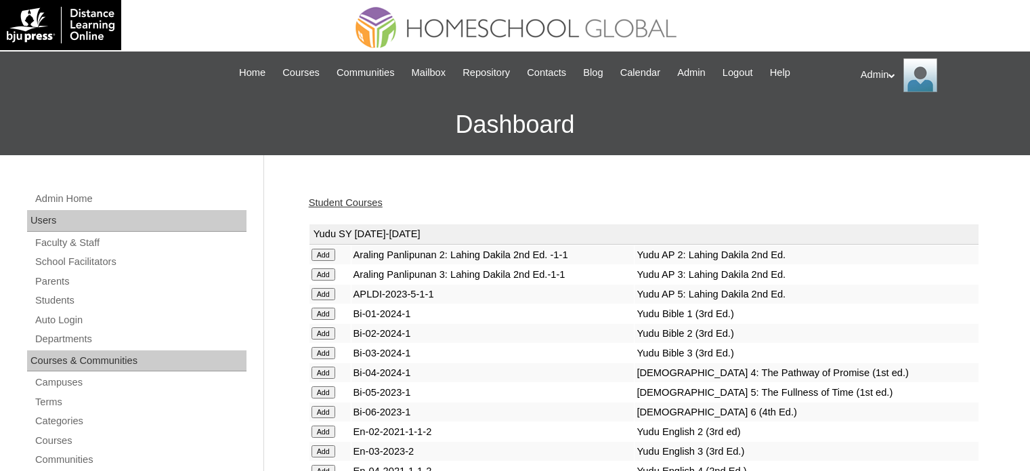
scroll to position [2789, 0]
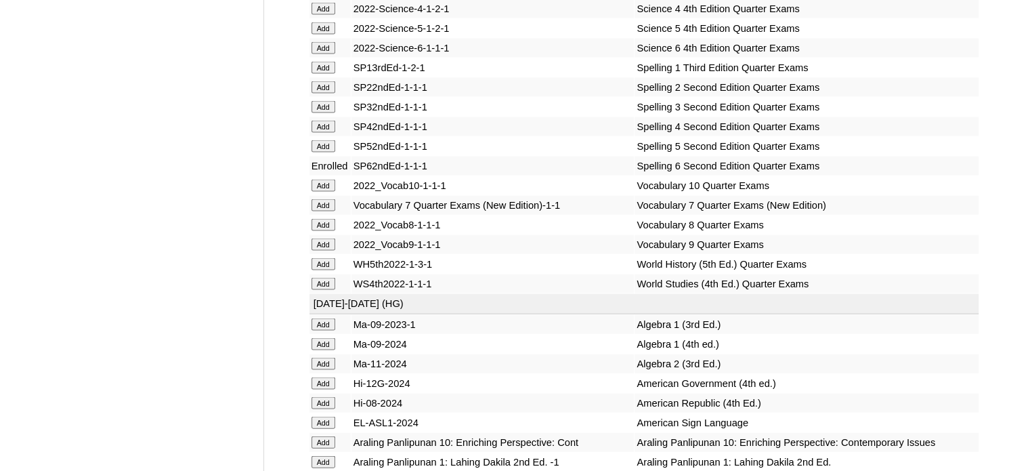
click at [340, 175] on td "Enrolled" at bounding box center [329, 165] width 41 height 19
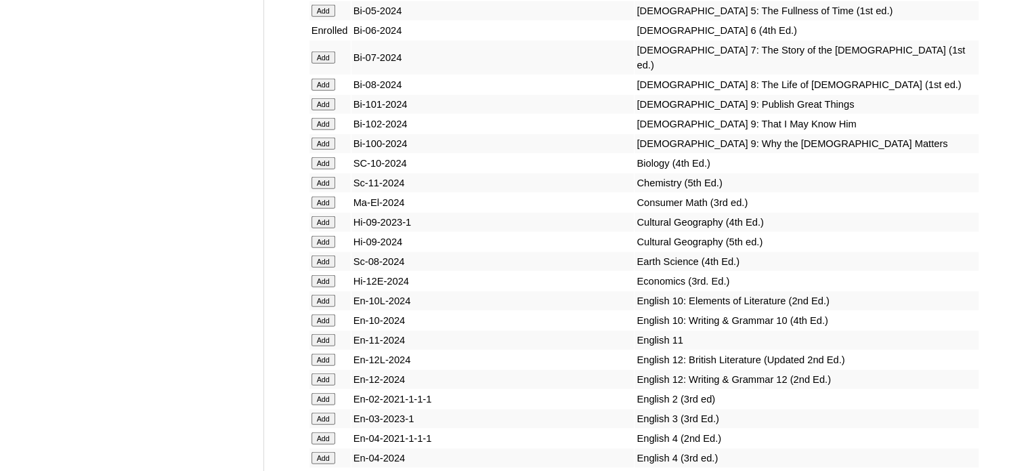
scroll to position [4955, 0]
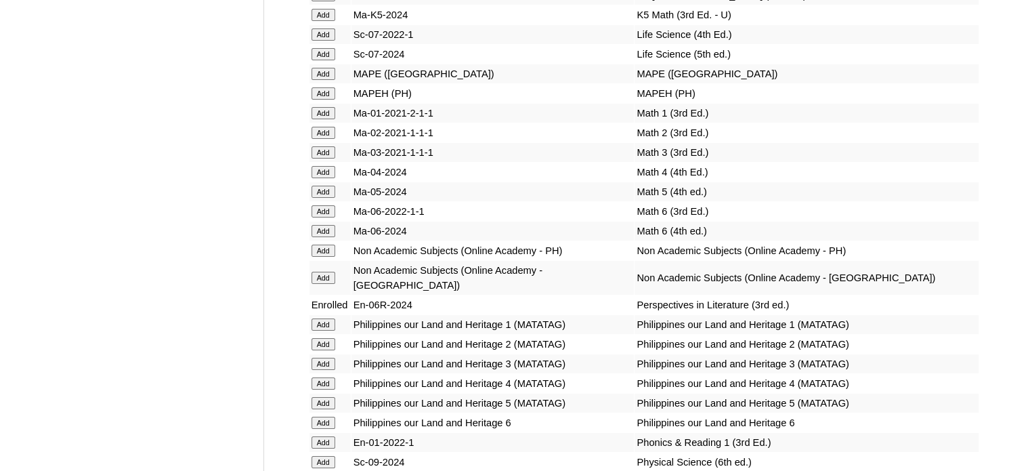
click at [328, 237] on input "Add" at bounding box center [323, 231] width 24 height 12
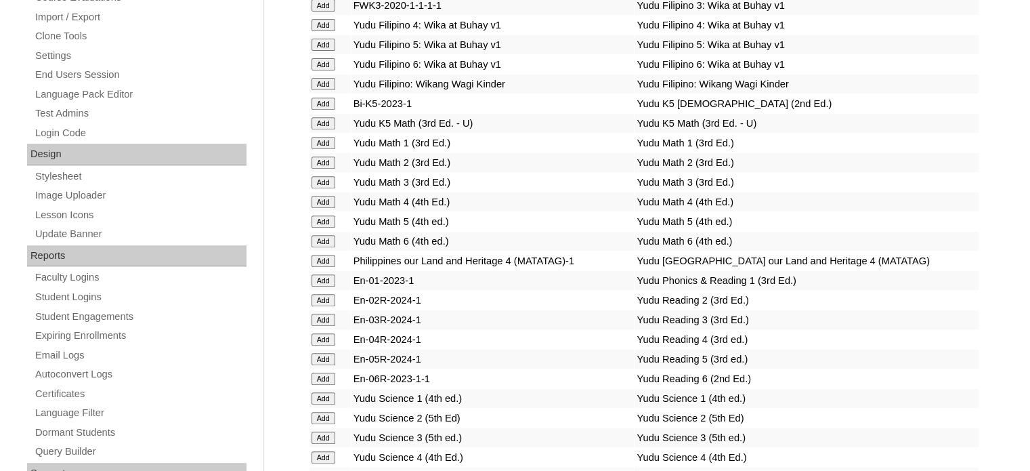
scroll to position [2246, 0]
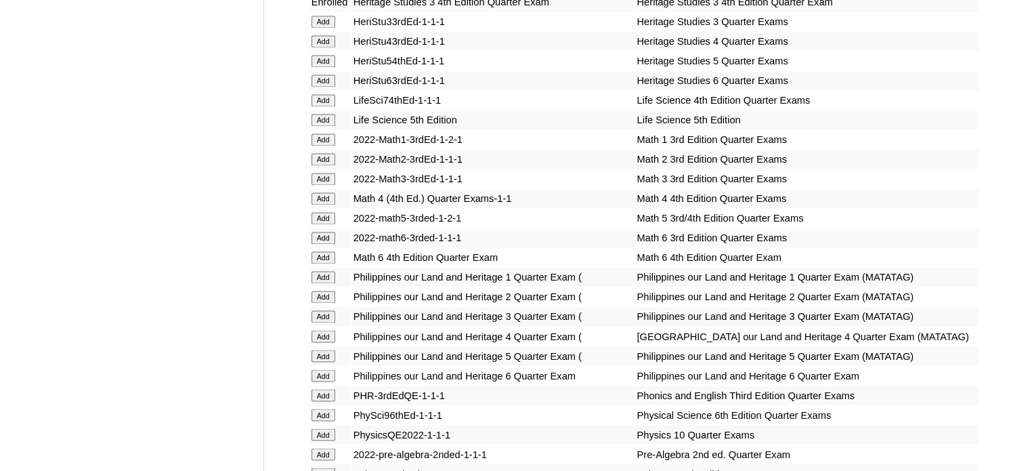
click at [320, 257] on input "Add" at bounding box center [323, 257] width 24 height 12
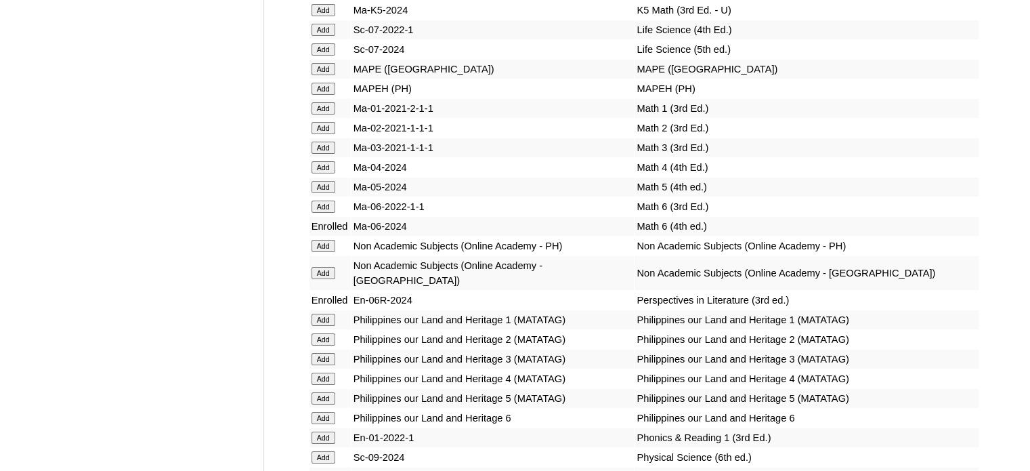
scroll to position [5481, 0]
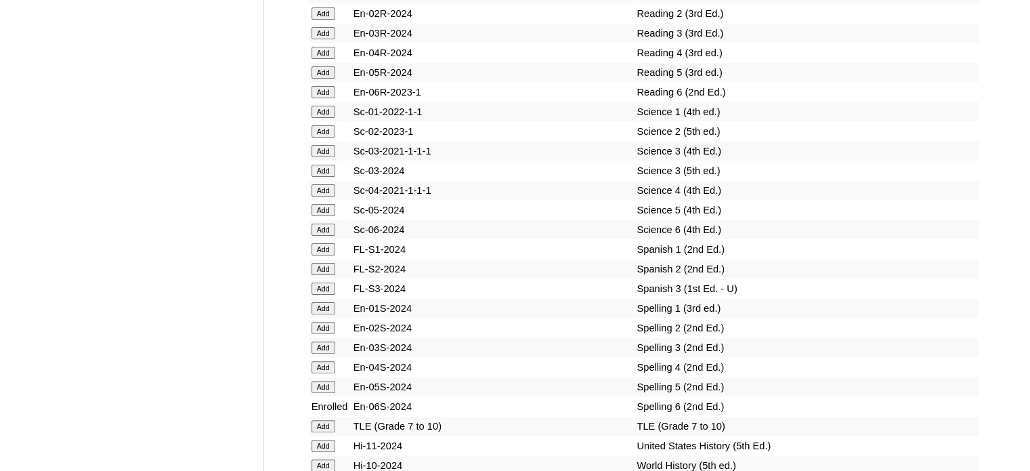
click at [313, 233] on input "Add" at bounding box center [323, 229] width 24 height 12
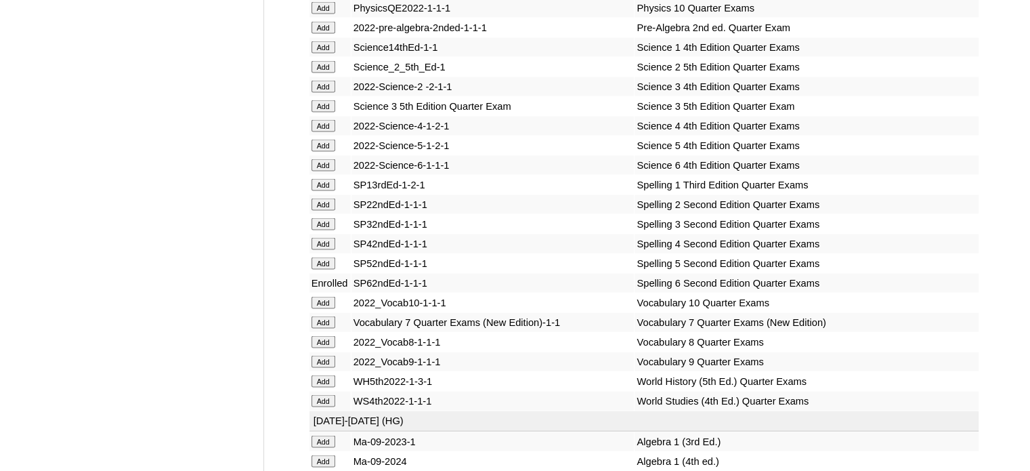
click at [327, 171] on input "Add" at bounding box center [323, 165] width 24 height 12
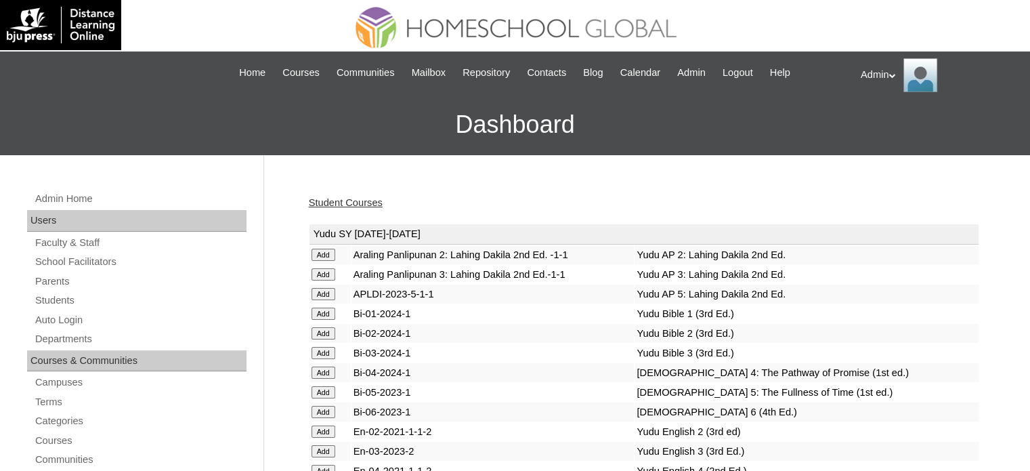
click at [352, 200] on link "Student Courses" at bounding box center [346, 202] width 74 height 11
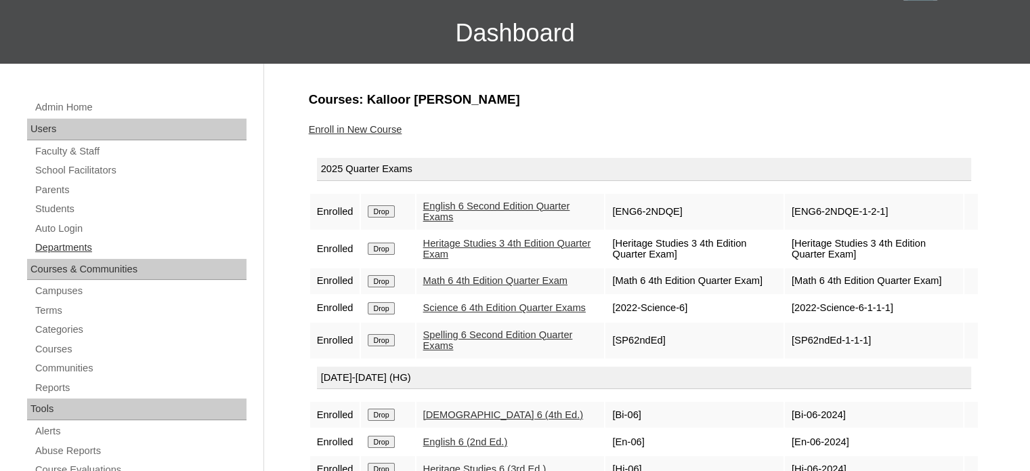
scroll to position [91, 0]
click at [69, 211] on link "Students" at bounding box center [140, 209] width 213 height 17
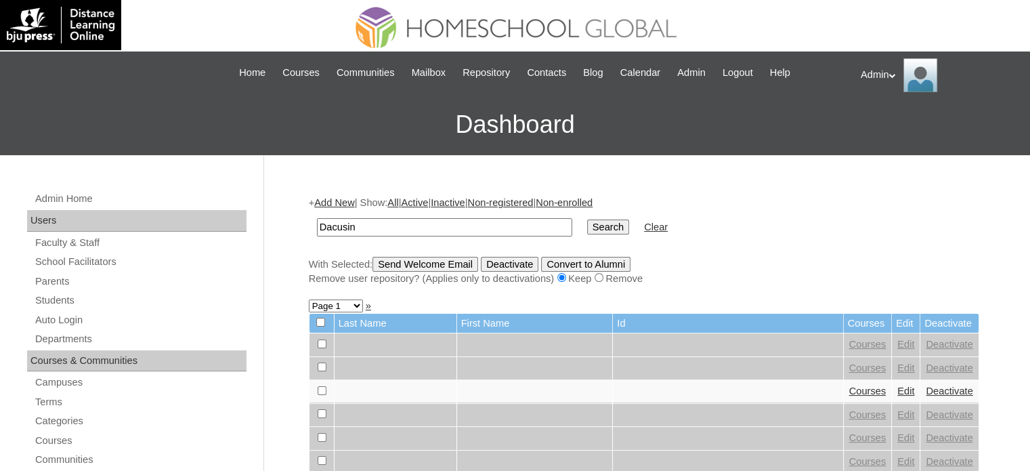
type input "Dacusin"
click at [587, 228] on input "Search" at bounding box center [608, 226] width 42 height 15
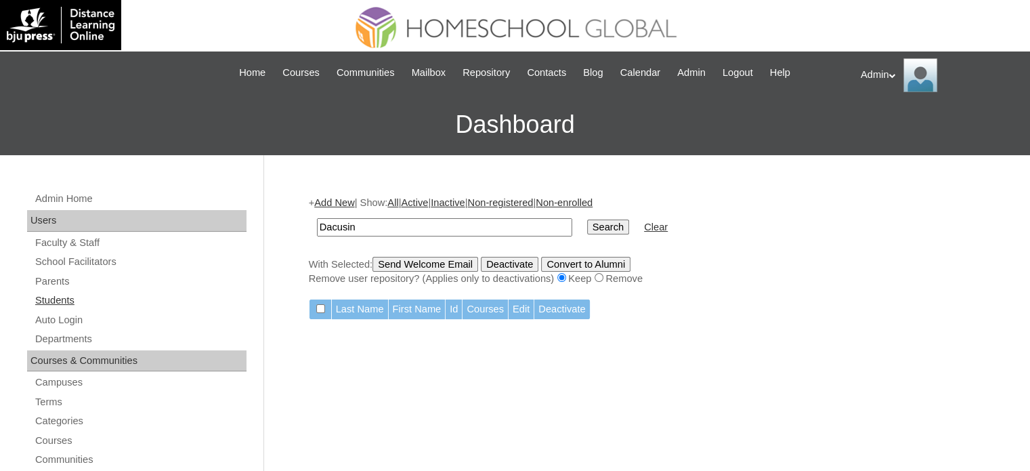
click at [65, 297] on link "Students" at bounding box center [140, 300] width 213 height 17
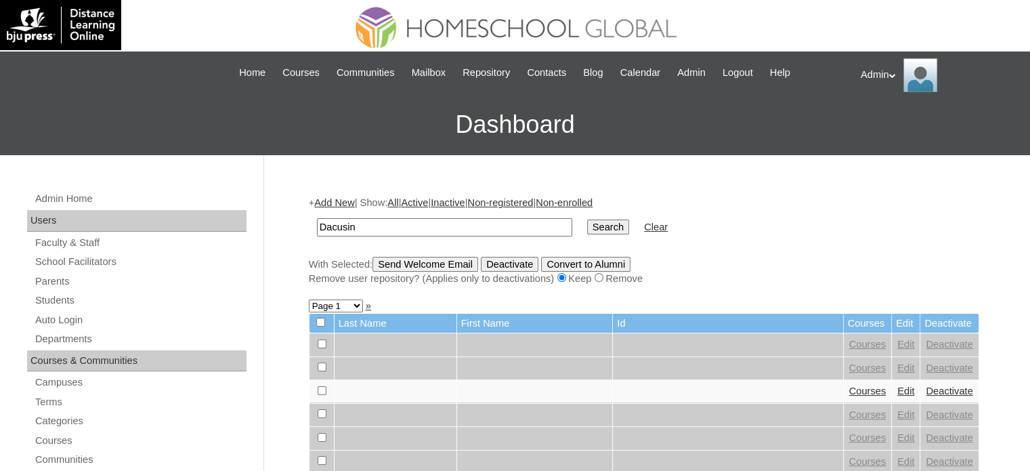
type input "Dacusin"
click at [587, 223] on input "Search" at bounding box center [608, 226] width 42 height 15
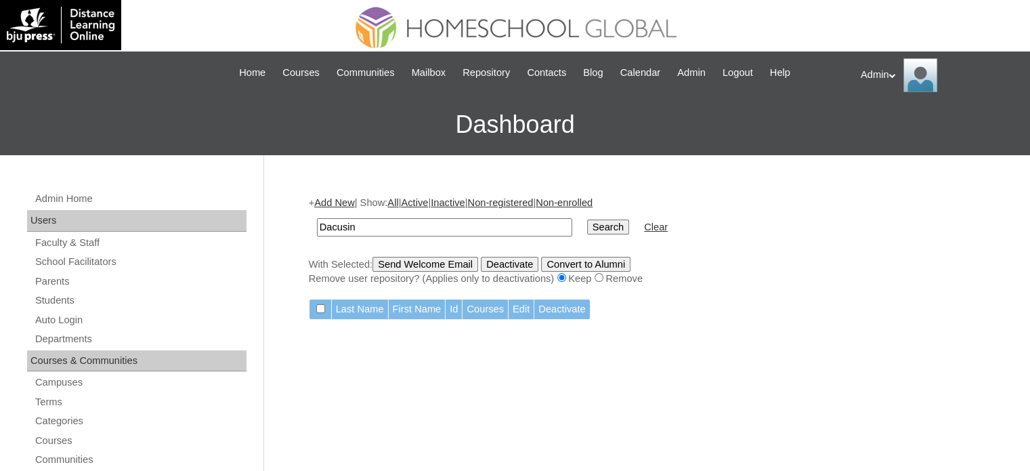
drag, startPoint x: 368, startPoint y: 230, endPoint x: 219, endPoint y: 223, distance: 149.1
type input "k"
click at [53, 298] on link "Students" at bounding box center [140, 300] width 213 height 17
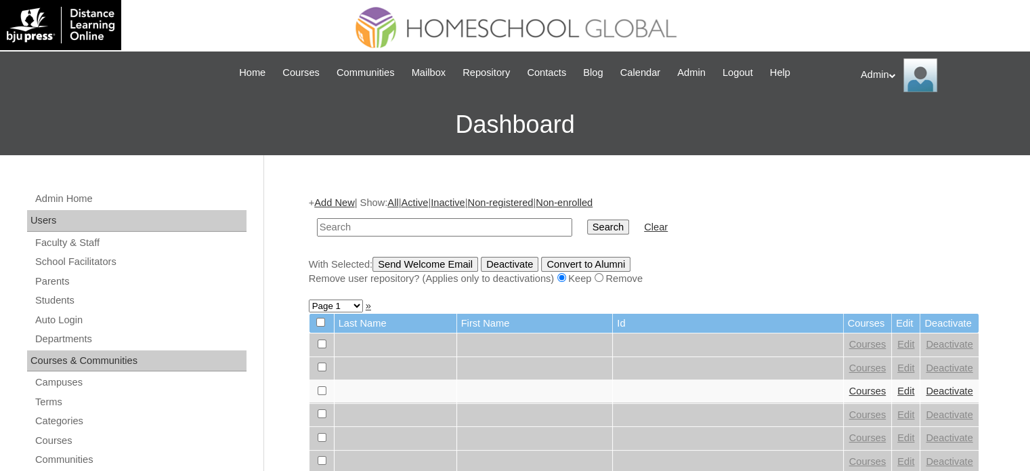
click at [335, 197] on link "Add New" at bounding box center [334, 202] width 40 height 11
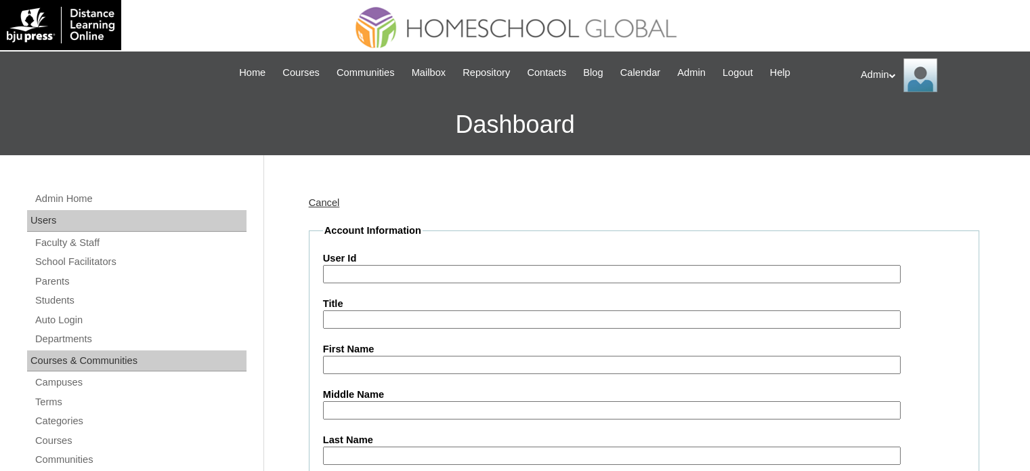
click at [405, 267] on input "User Id" at bounding box center [612, 274] width 578 height 18
